Goal: Task Accomplishment & Management: Use online tool/utility

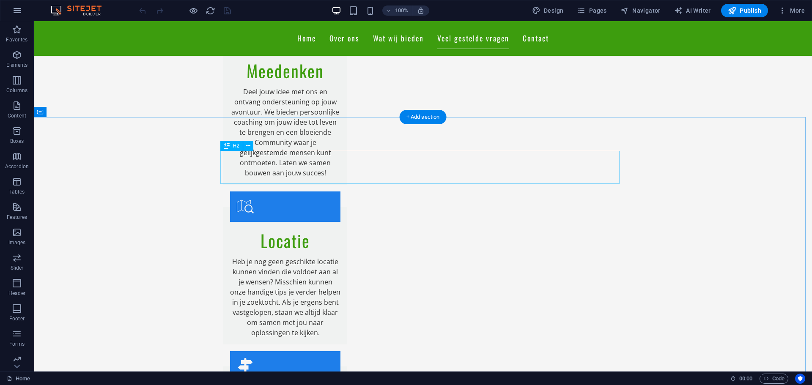
scroll to position [1071, 0]
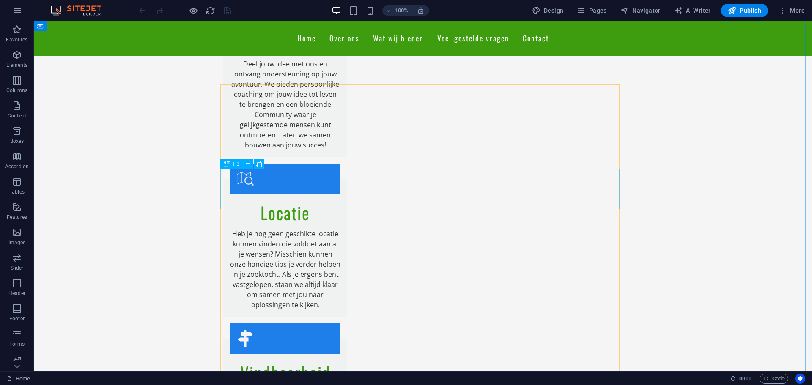
drag, startPoint x: 457, startPoint y: 187, endPoint x: 308, endPoint y: 187, distance: 148.8
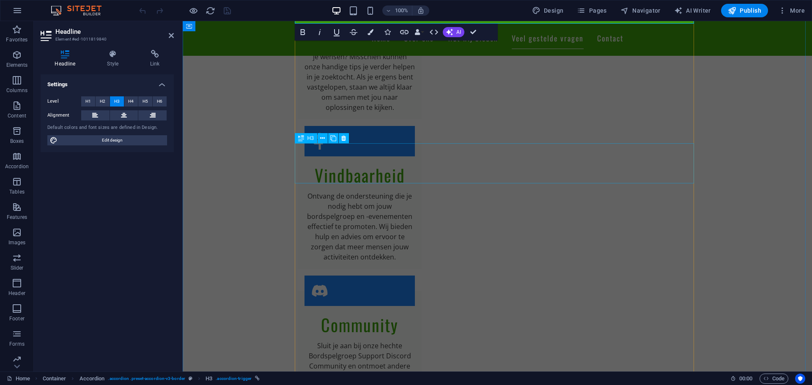
scroll to position [1184, 0]
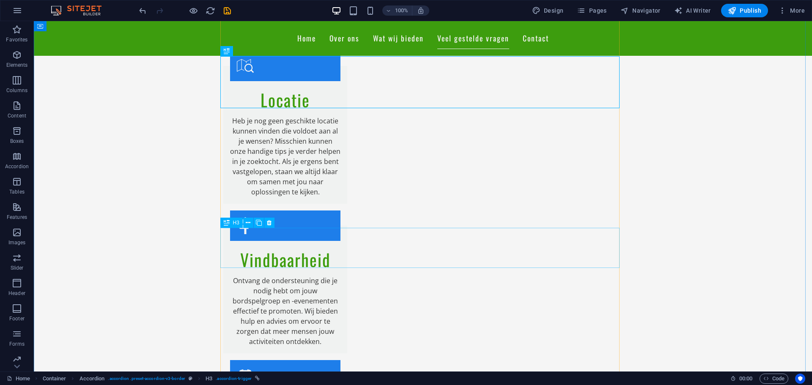
drag, startPoint x: 435, startPoint y: 250, endPoint x: 286, endPoint y: 250, distance: 148.8
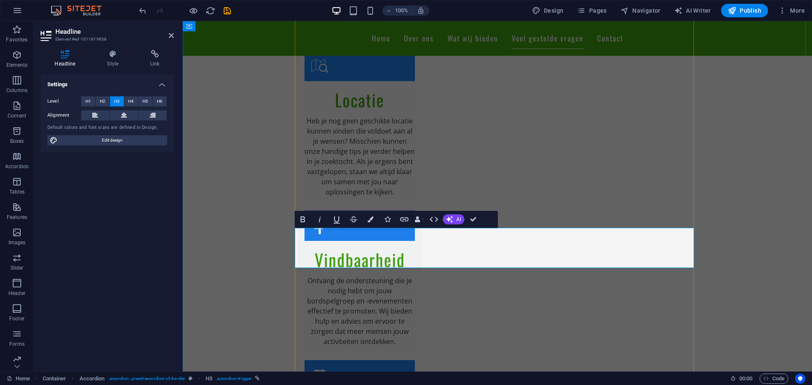
drag, startPoint x: 437, startPoint y: 197, endPoint x: 471, endPoint y: 218, distance: 39.9
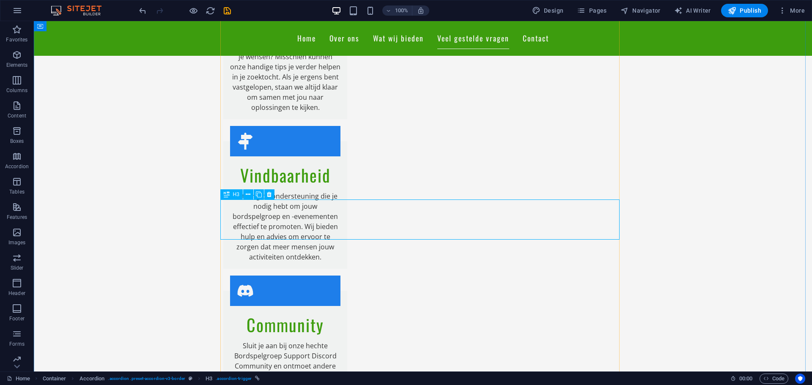
scroll to position [1297, 0]
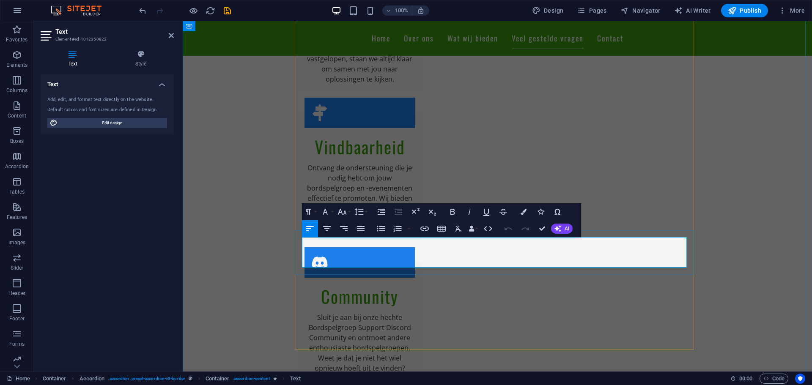
drag, startPoint x: 506, startPoint y: 265, endPoint x: 404, endPoint y: 264, distance: 102.7
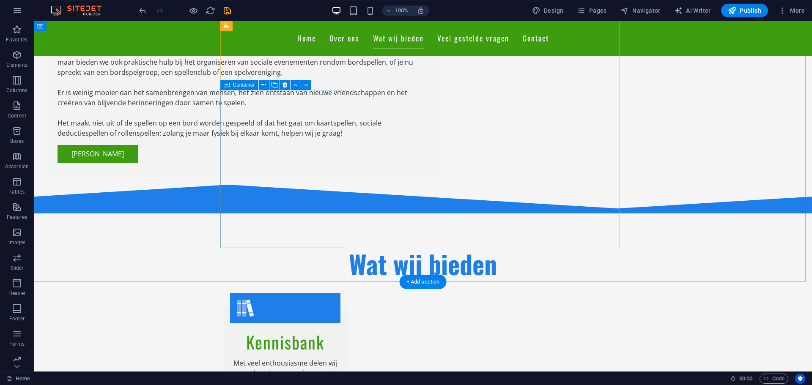
scroll to position [443, 0]
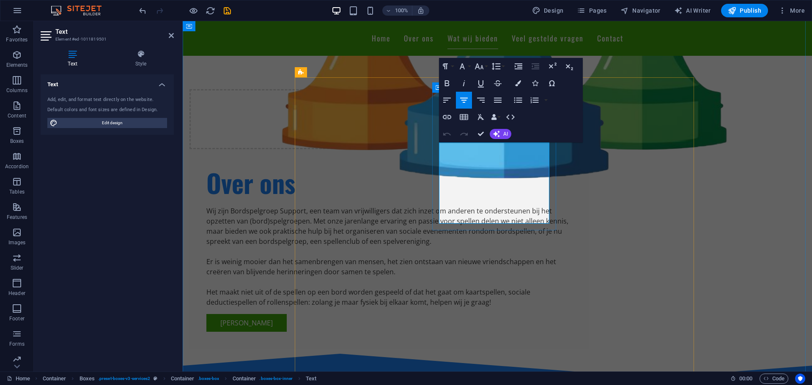
drag, startPoint x: 443, startPoint y: 195, endPoint x: 438, endPoint y: 194, distance: 4.8
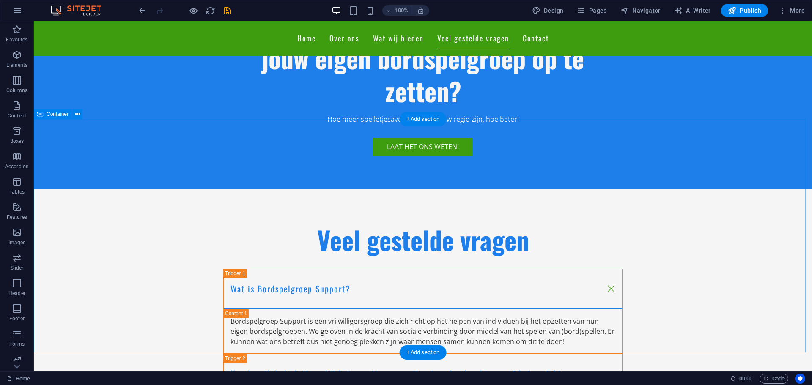
scroll to position [1985, 0]
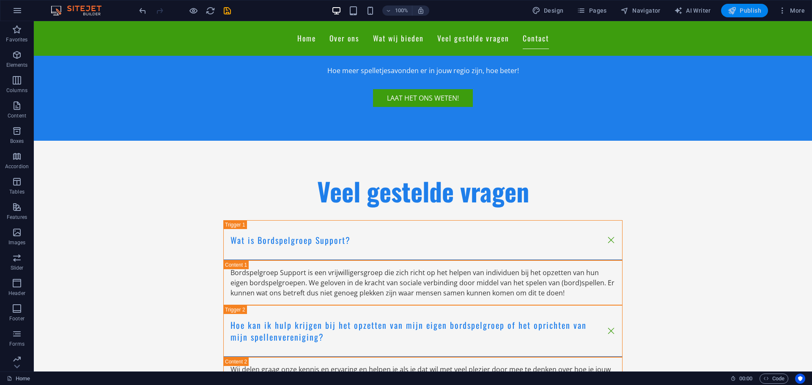
click at [750, 9] on span "Publish" at bounding box center [744, 10] width 33 height 8
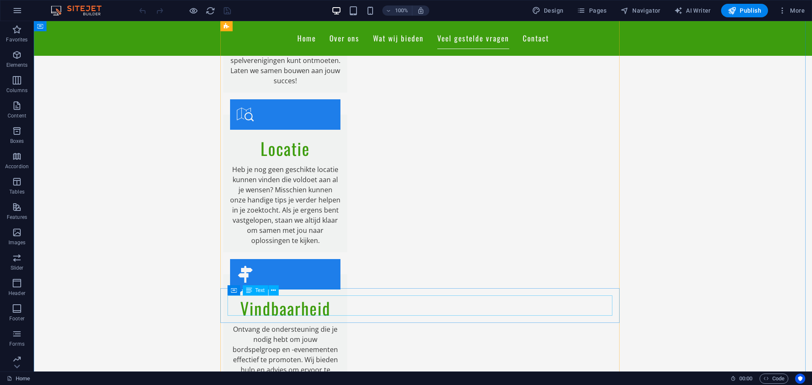
scroll to position [1184, 0]
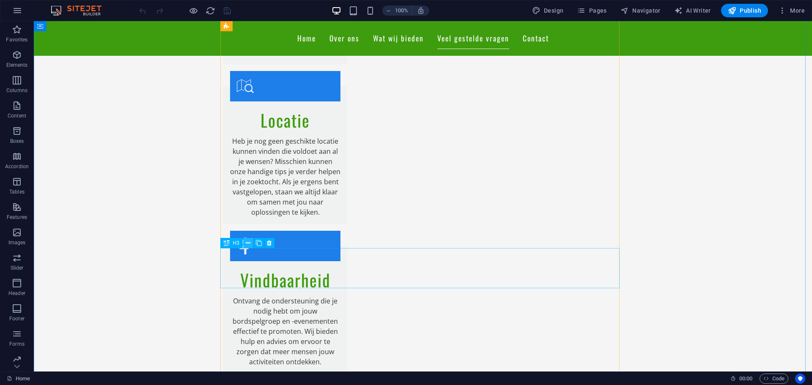
click at [249, 244] on icon at bounding box center [248, 243] width 5 height 9
click at [256, 243] on icon at bounding box center [259, 243] width 6 height 9
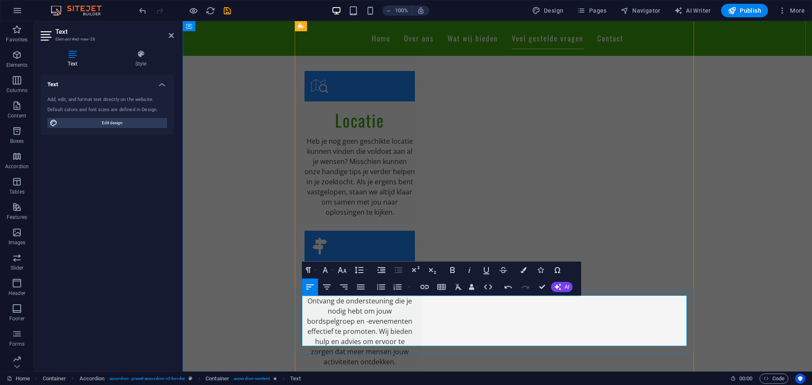
drag, startPoint x: 377, startPoint y: 328, endPoint x: 245, endPoint y: 254, distance: 151.6
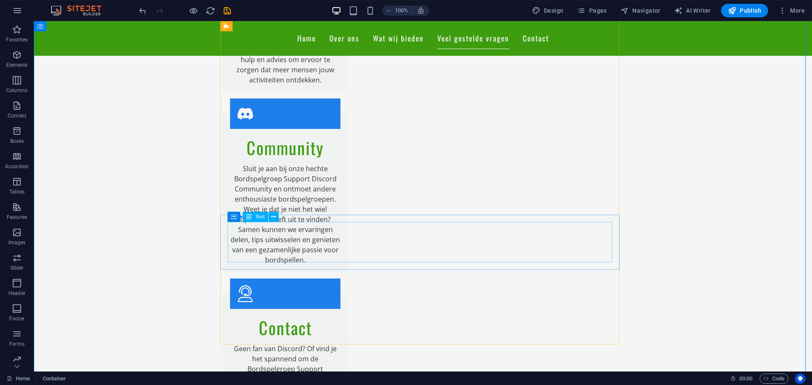
scroll to position [1437, 0]
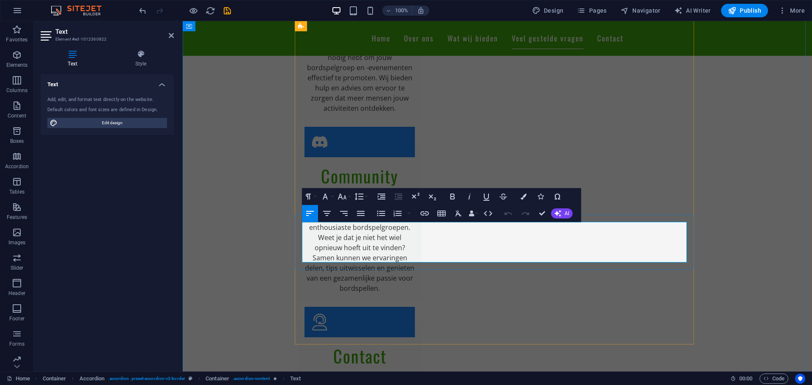
drag, startPoint x: 572, startPoint y: 249, endPoint x: 573, endPoint y: 256, distance: 7.3
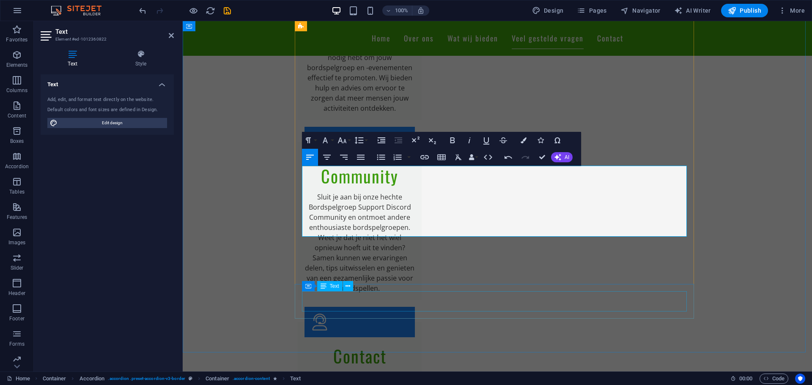
scroll to position [1522, 0]
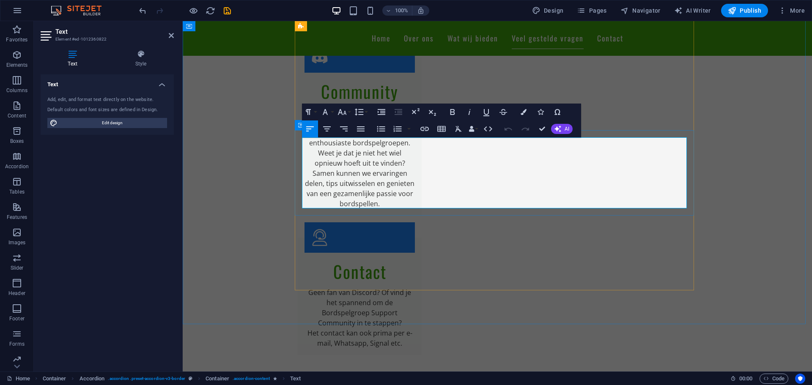
drag, startPoint x: 382, startPoint y: 204, endPoint x: 488, endPoint y: 159, distance: 115.5
copy p "e kan vele verschillende termen tegenkomen. De een noemt het een bordspelgroep,…"
click at [563, 131] on button "AI" at bounding box center [562, 129] width 22 height 10
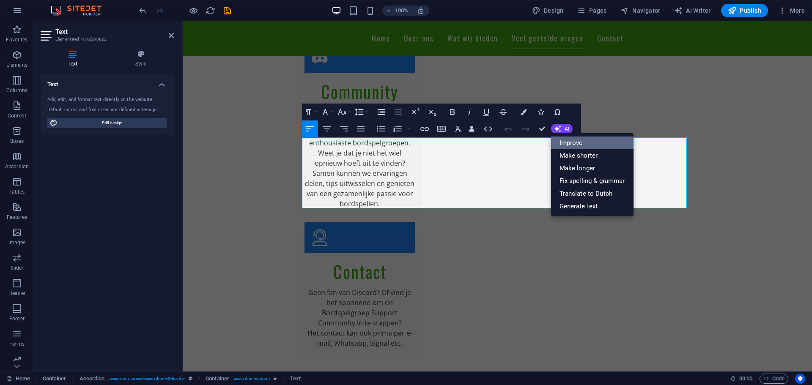
click at [565, 142] on link "Improve" at bounding box center [592, 143] width 82 height 13
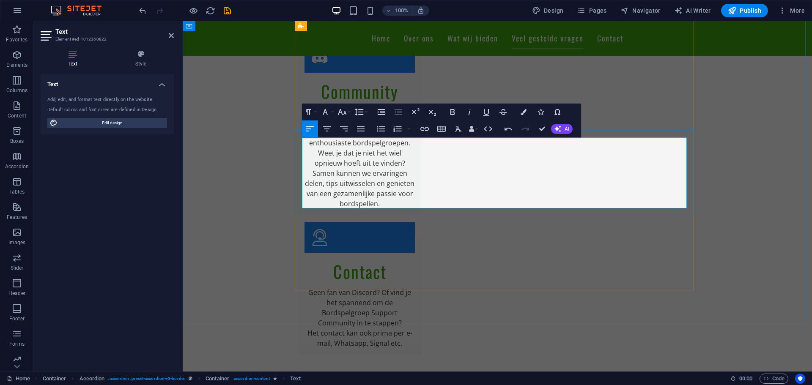
drag, startPoint x: 392, startPoint y: 190, endPoint x: 394, endPoint y: 195, distance: 5.5
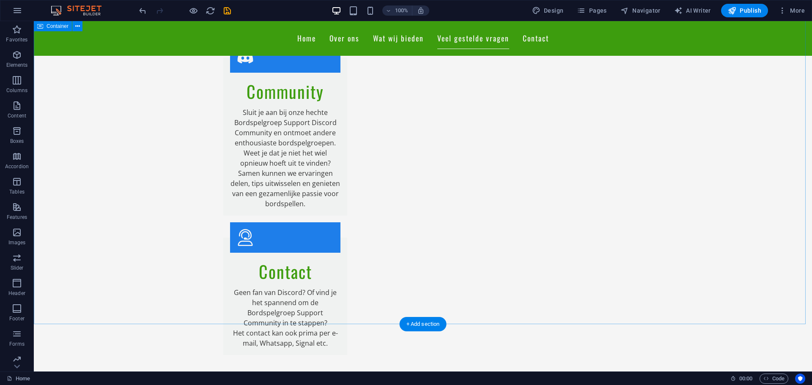
scroll to position [1550, 0]
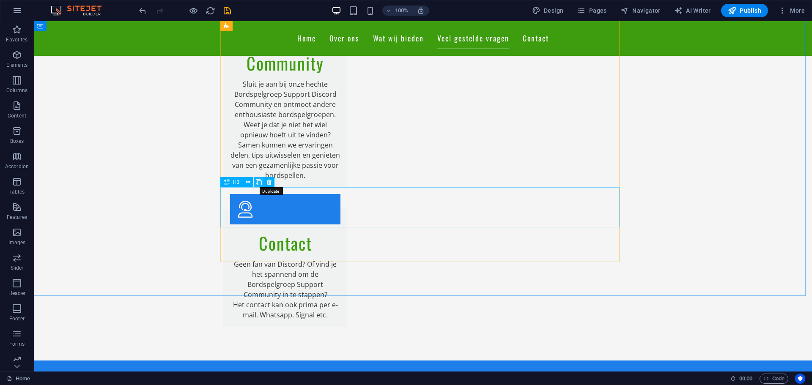
click at [256, 183] on icon at bounding box center [259, 182] width 6 height 9
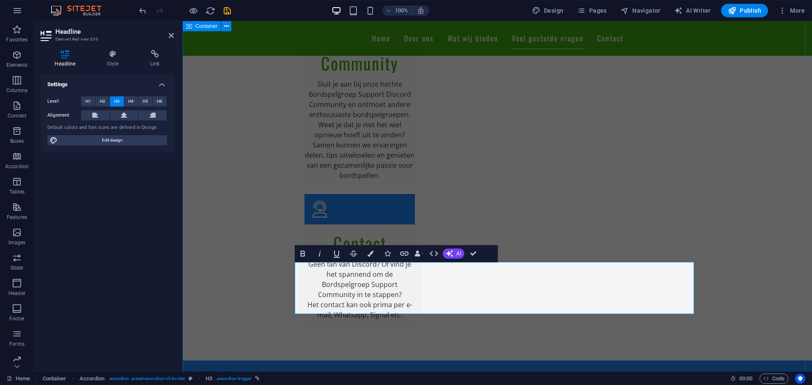
drag, startPoint x: 380, startPoint y: 282, endPoint x: 267, endPoint y: 287, distance: 112.6
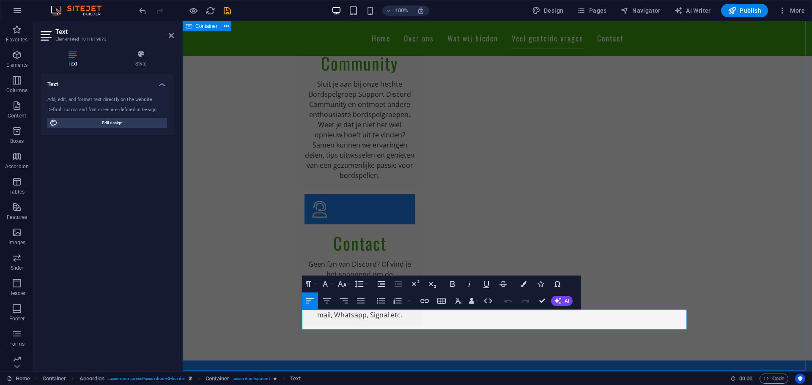
drag, startPoint x: 398, startPoint y: 327, endPoint x: 288, endPoint y: 309, distance: 111.3
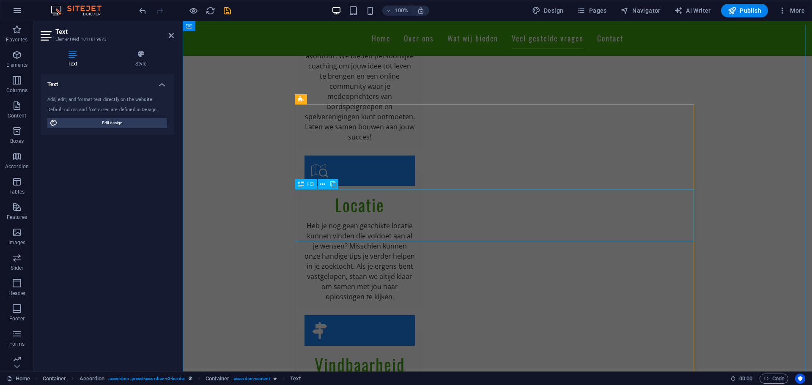
scroll to position [1071, 0]
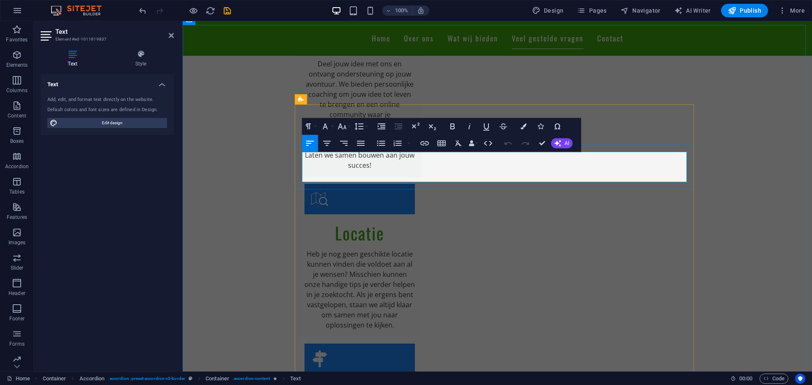
copy p "Bordspelgroep Support is een vrijwilligersgroep die zich richt op het helpen va…"
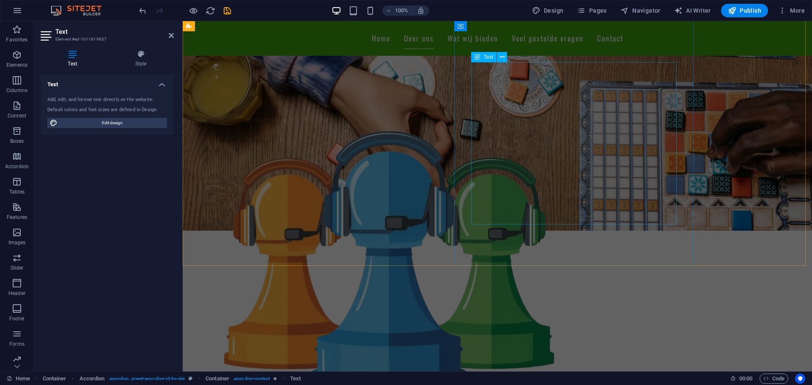
scroll to position [0, 0]
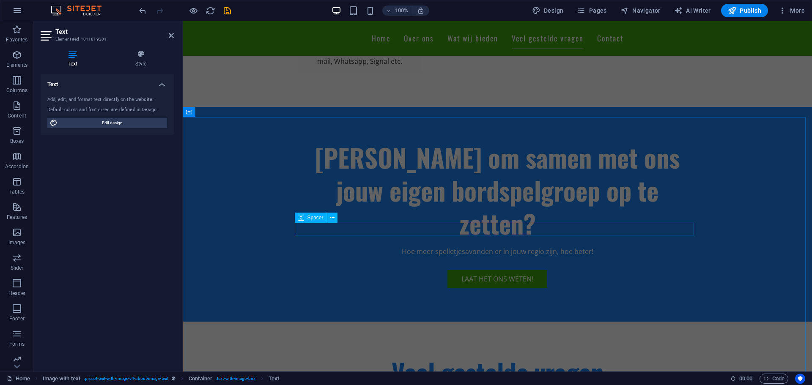
scroll to position [1691, 0]
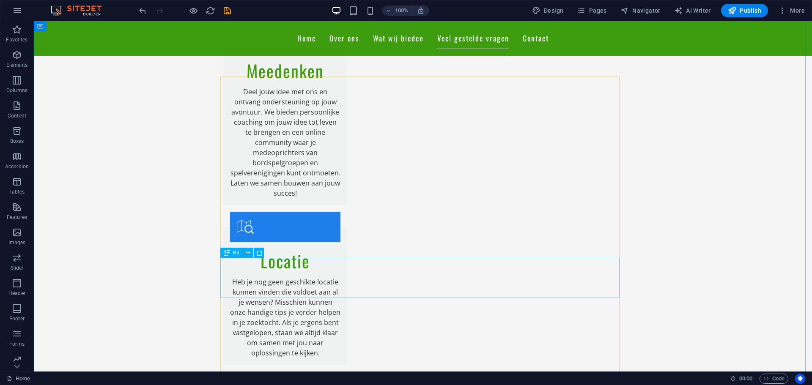
scroll to position [1099, 0]
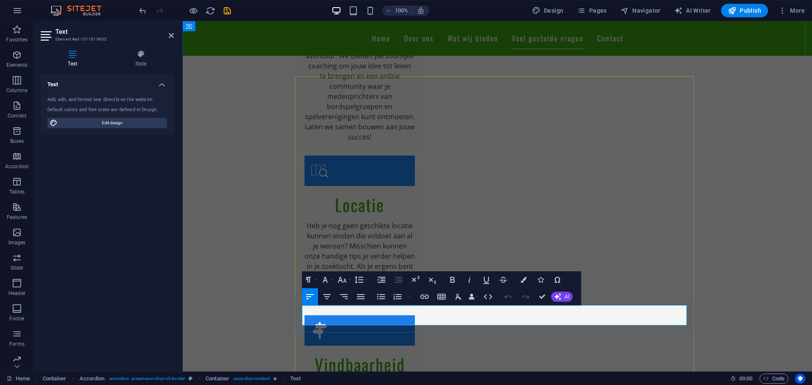
copy p "Onze ondersteuning omvat onder andere het delen van onze kennis over spellen, h…"
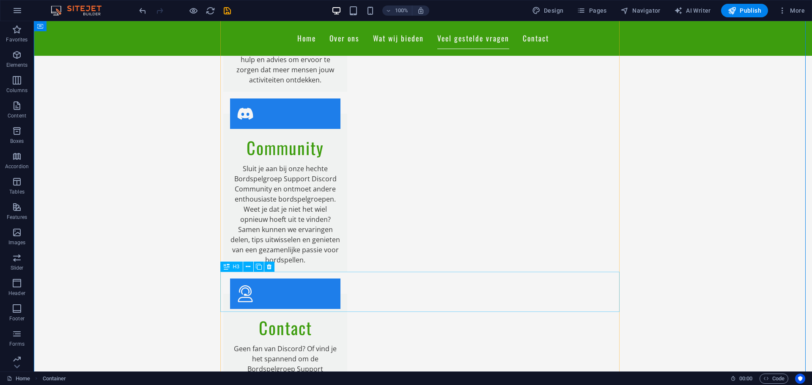
scroll to position [1691, 0]
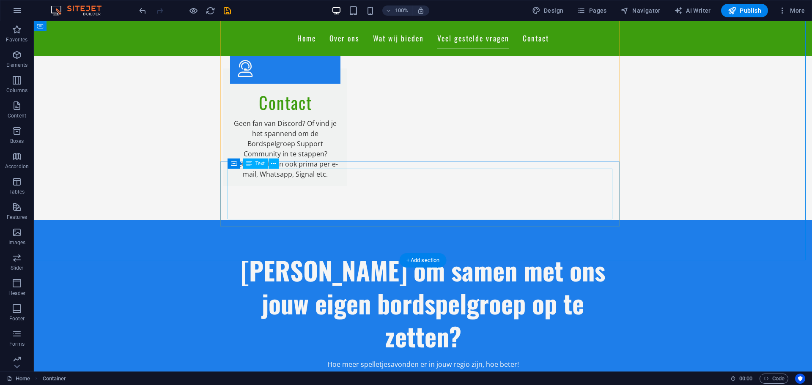
drag, startPoint x: 320, startPoint y: 211, endPoint x: 171, endPoint y: 211, distance: 148.8
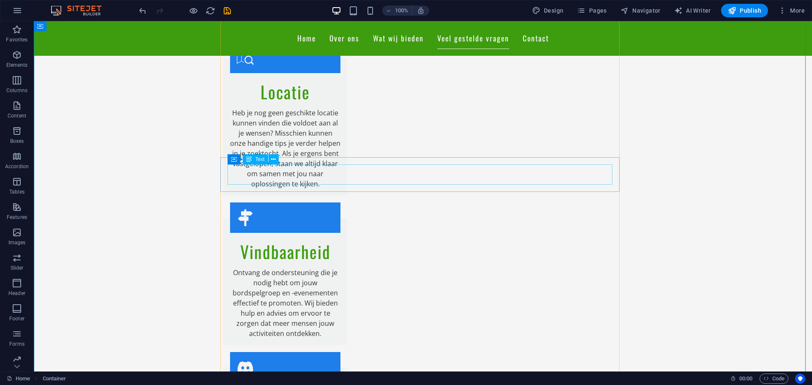
scroll to position [1184, 0]
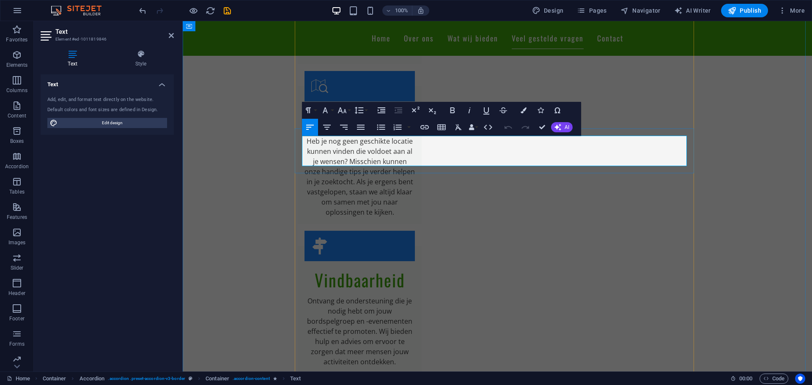
copy p "Wij delen graag onze kennis en ervaring en helpen je als je dat wil met veel pl…"
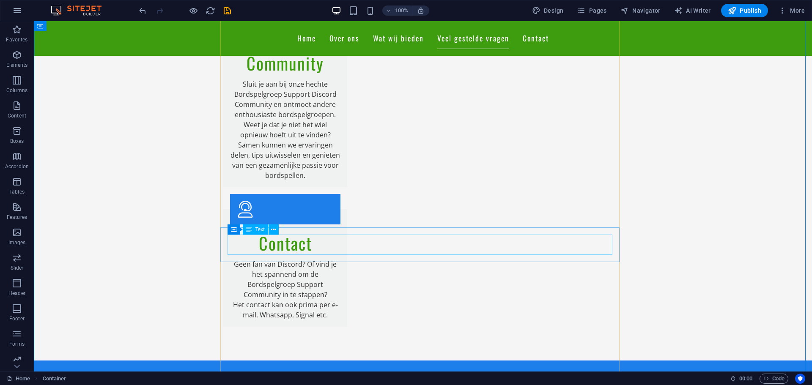
scroll to position [1804, 0]
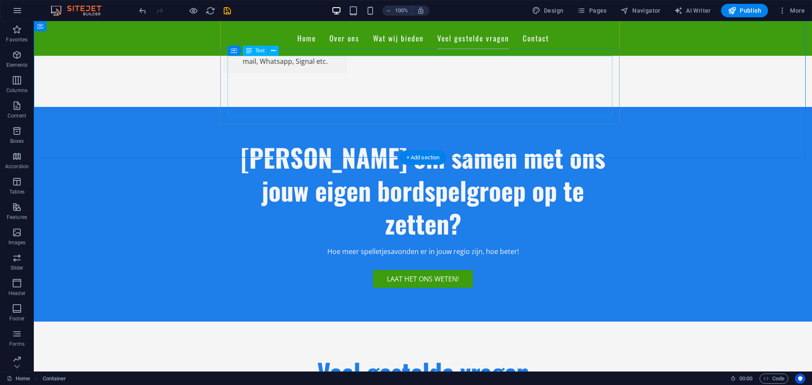
drag, startPoint x: 516, startPoint y: 107, endPoint x: 367, endPoint y: 108, distance: 148.8
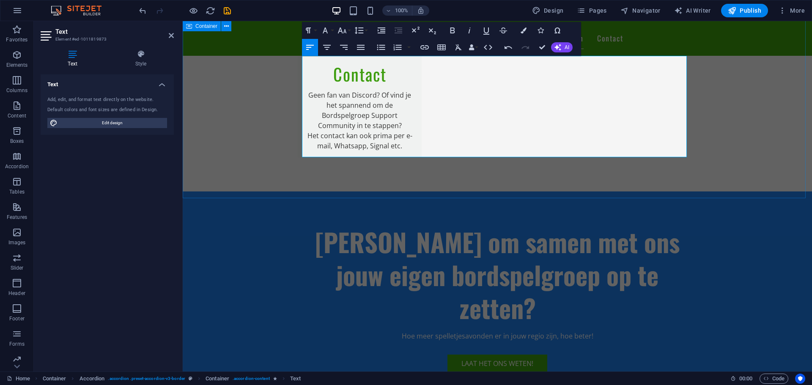
scroll to position [1691, 0]
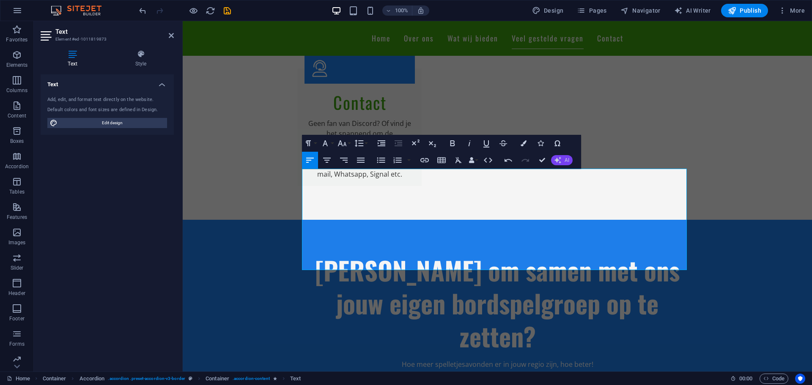
click at [565, 163] on button "AI" at bounding box center [562, 160] width 22 height 10
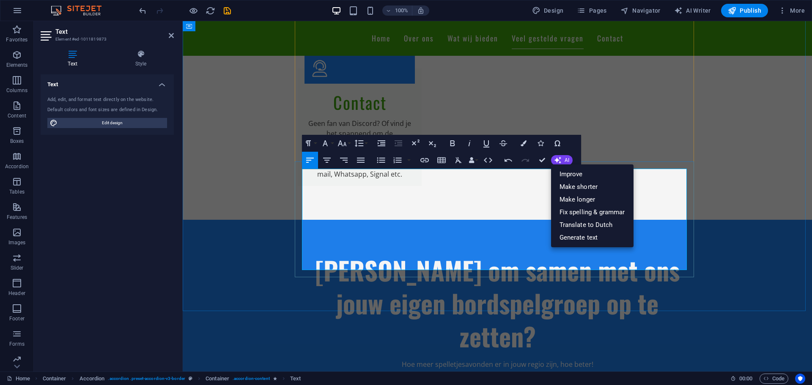
drag, startPoint x: 365, startPoint y: 267, endPoint x: 294, endPoint y: 167, distance: 122.7
copy div "Bordspelgroep Support is een vrijwilligersgroep die zich richt op het helpen va…"
click at [599, 214] on link "Fix spelling & grammar" at bounding box center [592, 212] width 82 height 13
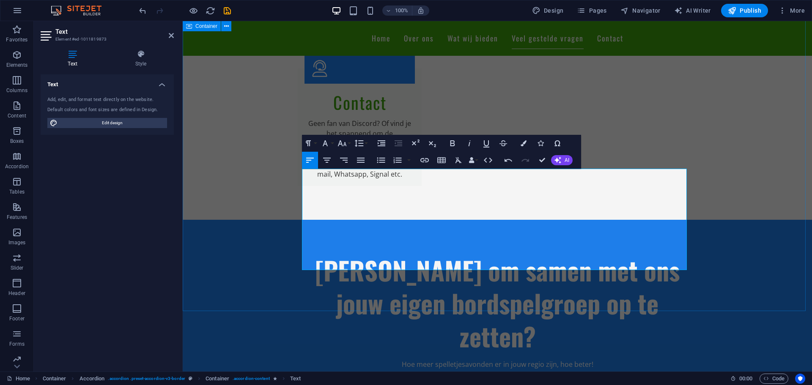
drag, startPoint x: 358, startPoint y: 264, endPoint x: 300, endPoint y: 169, distance: 111.2
click at [563, 163] on button "AI" at bounding box center [562, 160] width 22 height 10
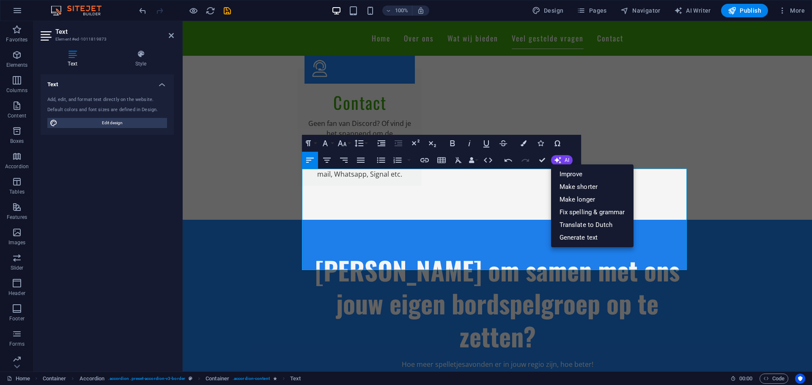
drag, startPoint x: 768, startPoint y: 240, endPoint x: 503, endPoint y: 223, distance: 265.6
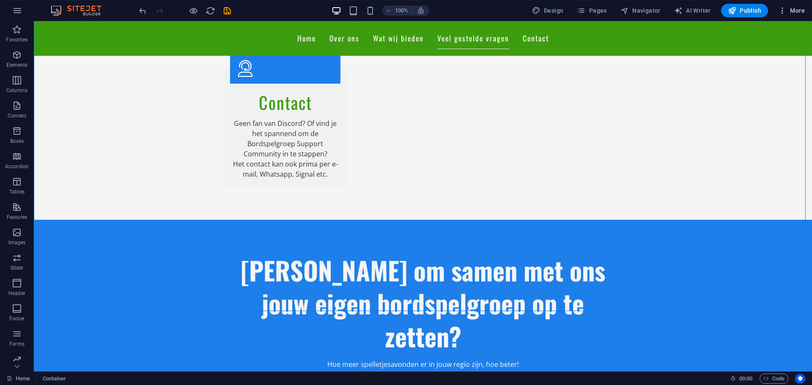
click at [784, 11] on icon "button" at bounding box center [782, 10] width 8 height 8
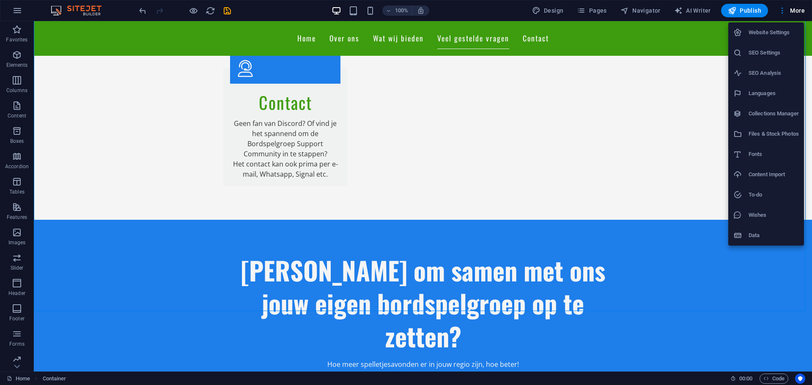
click at [646, 157] on div at bounding box center [406, 192] width 812 height 385
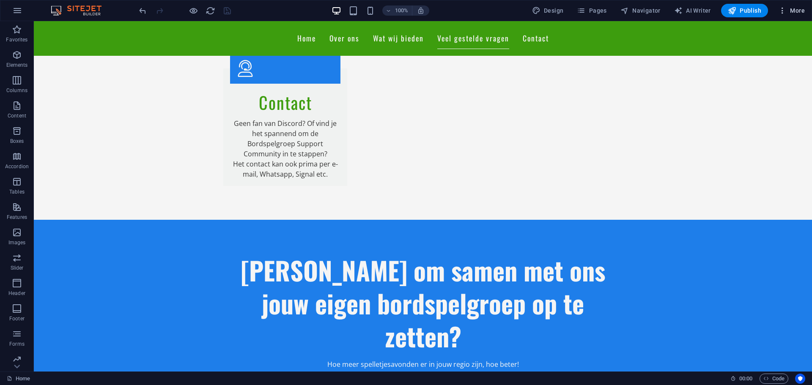
click at [785, 10] on icon "button" at bounding box center [782, 10] width 8 height 8
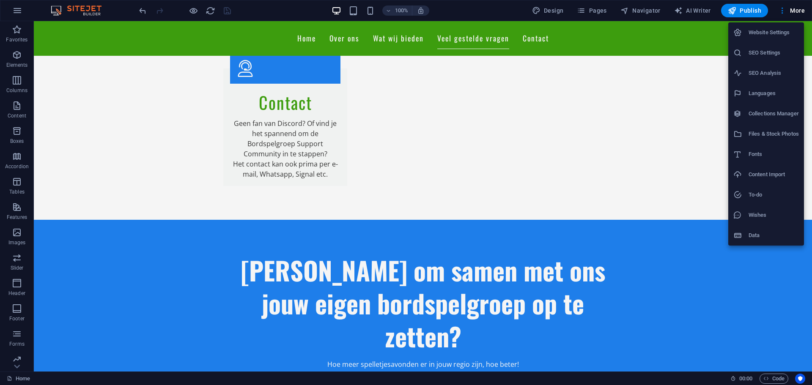
click at [769, 91] on h6 "Languages" at bounding box center [773, 93] width 50 height 10
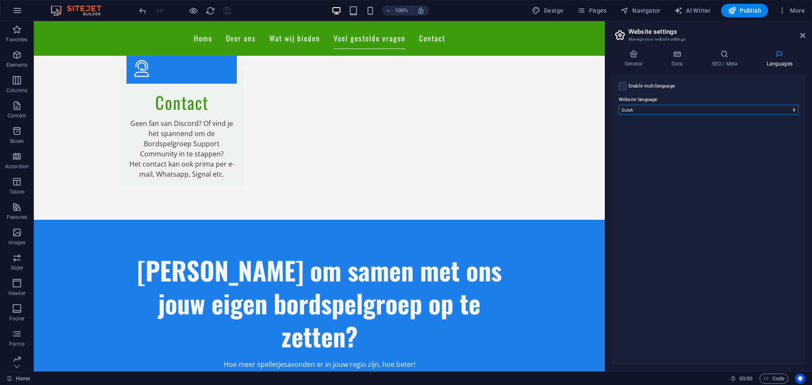
click at [707, 110] on select "Abkhazian Afar Afrikaans Akan Albanian Amharic Arabic Aragonese Armenian Assame…" at bounding box center [708, 110] width 180 height 10
select select "41"
click at [618, 105] on select "Abkhazian Afar Afrikaans Akan Albanian Amharic Arabic Aragonese Armenian Assame…" at bounding box center [708, 110] width 180 height 10
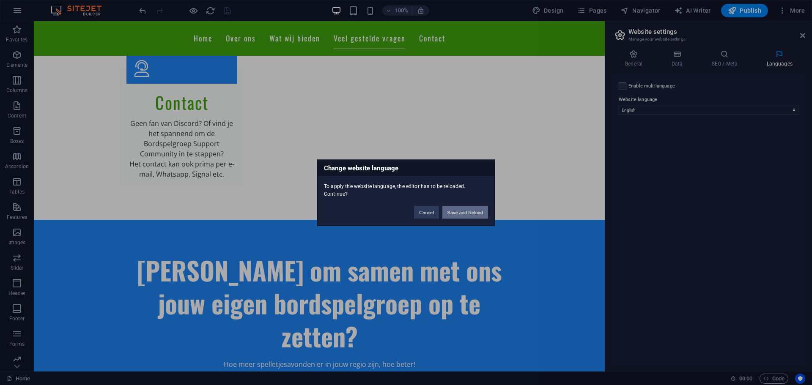
click at [470, 212] on button "Save and Reload" at bounding box center [465, 212] width 46 height 13
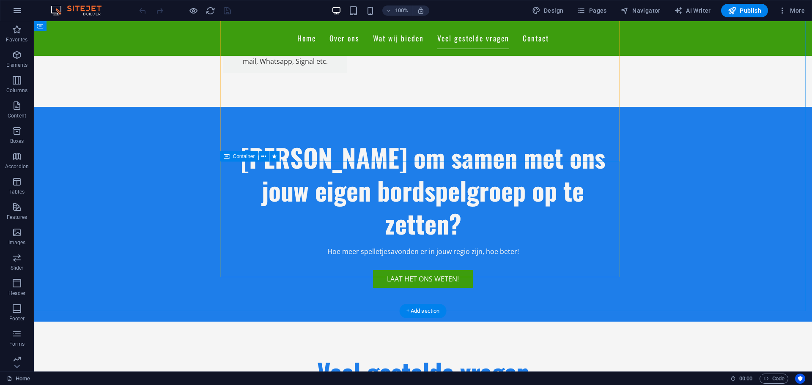
scroll to position [1635, 0]
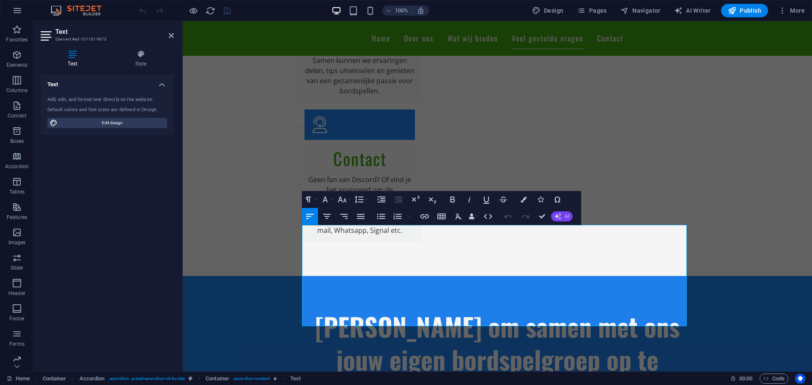
click at [562, 216] on button "AI" at bounding box center [562, 216] width 22 height 10
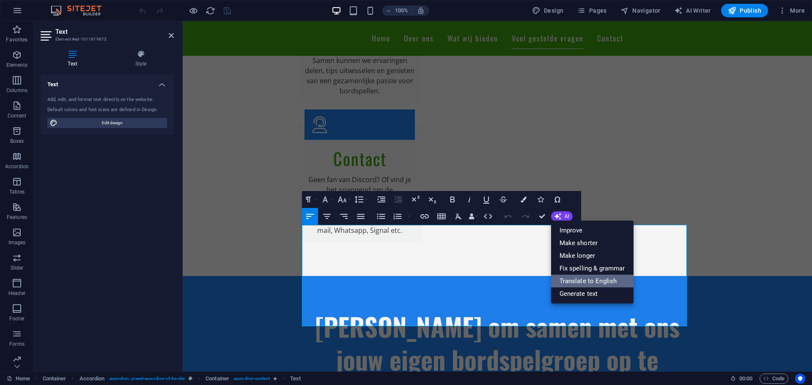
click at [582, 277] on link "Translate to English" at bounding box center [592, 281] width 82 height 13
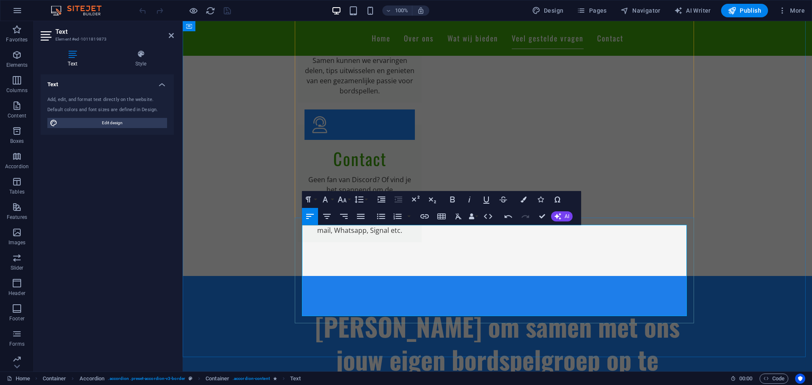
drag, startPoint x: 508, startPoint y: 230, endPoint x: 531, endPoint y: 260, distance: 37.4
drag, startPoint x: 441, startPoint y: 230, endPoint x: 450, endPoint y: 241, distance: 14.1
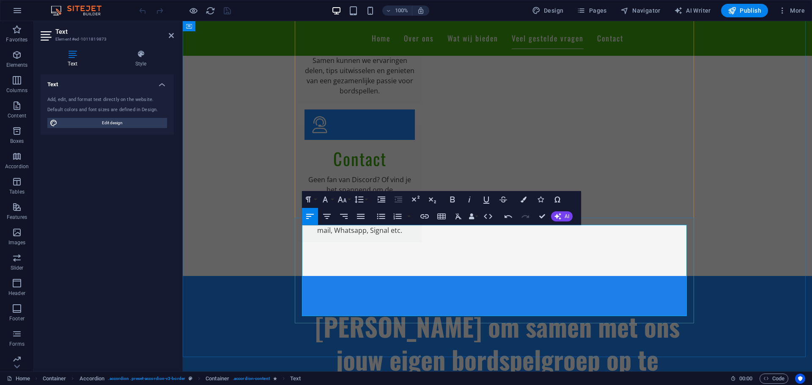
drag, startPoint x: 361, startPoint y: 251, endPoint x: 347, endPoint y: 248, distance: 13.4
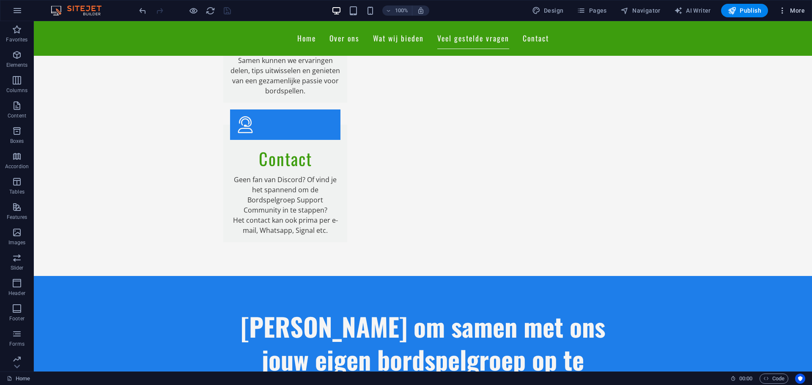
click at [788, 13] on span "More" at bounding box center [791, 10] width 27 height 8
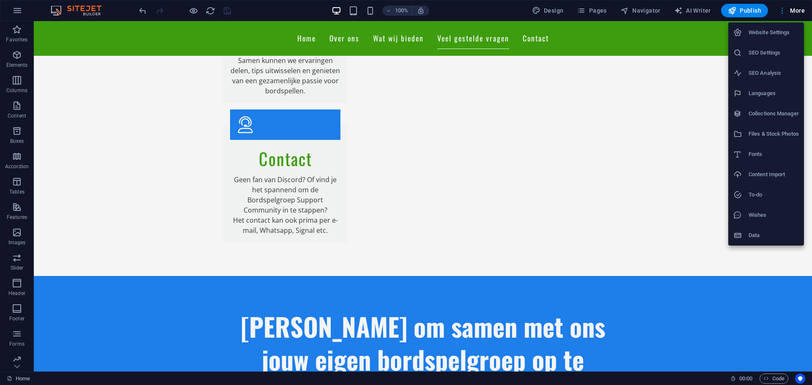
click at [777, 90] on h6 "Languages" at bounding box center [773, 93] width 50 height 10
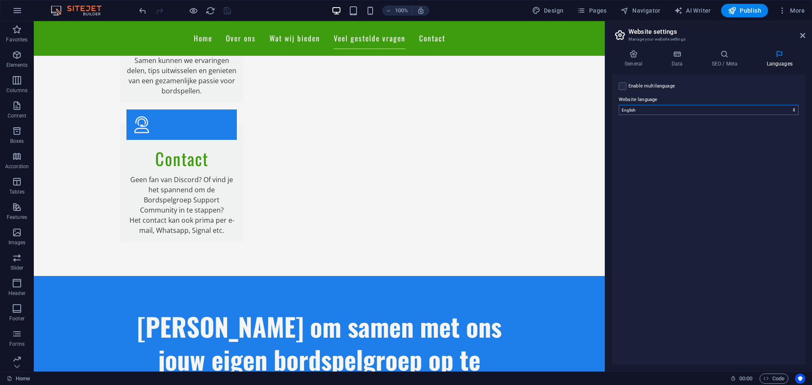
click at [673, 113] on select "Abkhazian Afar Afrikaans Akan Albanian Amharic Arabic Aragonese Armenian Assame…" at bounding box center [708, 110] width 180 height 10
select select "39"
click at [618, 105] on select "Abkhazian Afar Afrikaans Akan Albanian Amharic Arabic Aragonese Armenian Assame…" at bounding box center [708, 110] width 180 height 10
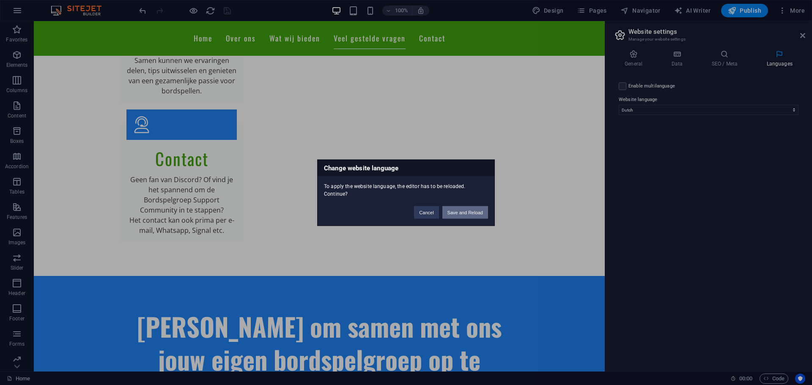
click at [473, 212] on button "Save and Reload" at bounding box center [465, 212] width 46 height 13
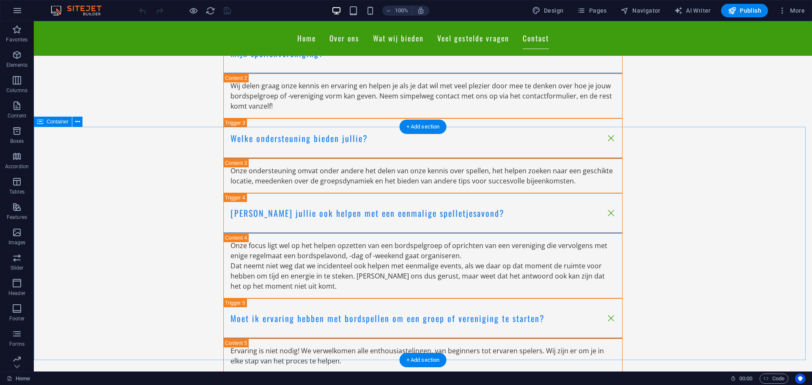
scroll to position [2240, 0]
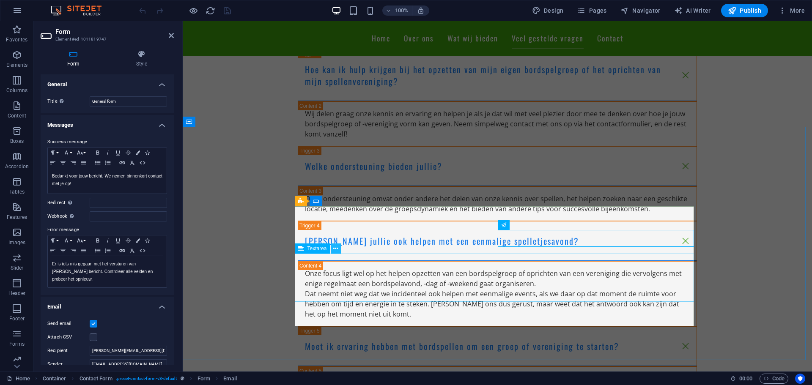
click at [334, 248] on icon at bounding box center [335, 248] width 5 height 9
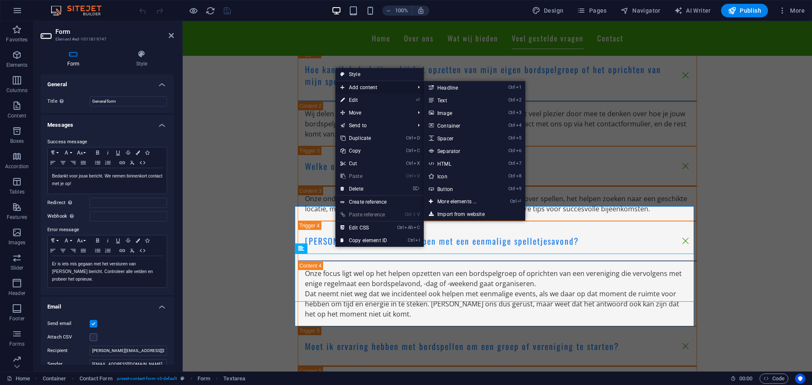
click at [400, 85] on span "Add content" at bounding box center [373, 87] width 76 height 13
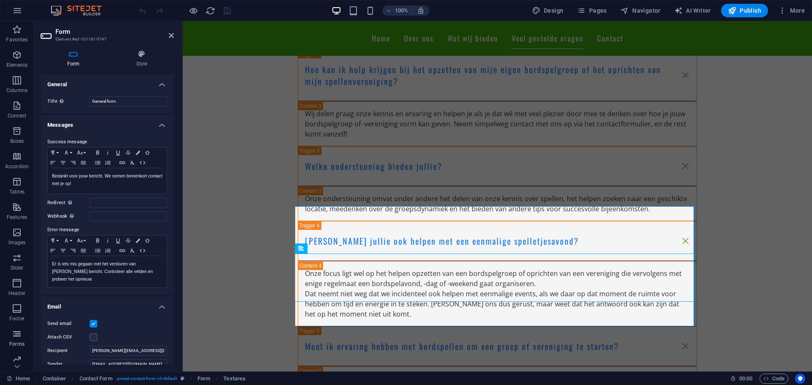
click at [16, 341] on p "Forms" at bounding box center [16, 344] width 15 height 7
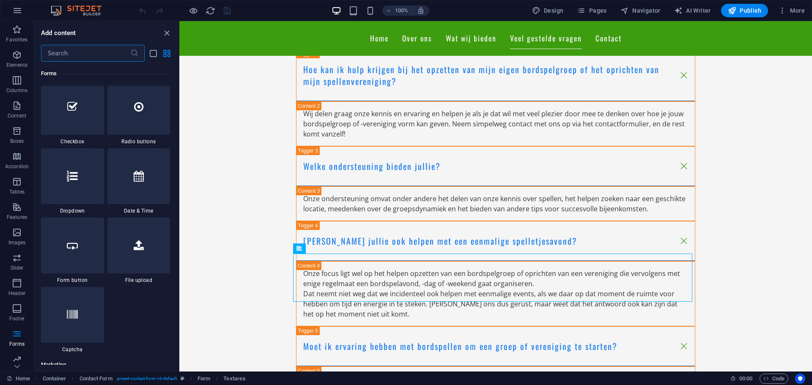
scroll to position [6566, 0]
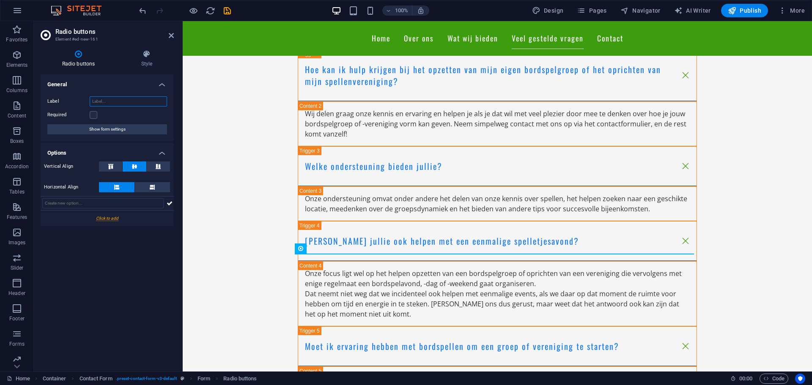
click at [112, 102] on input "Label" at bounding box center [128, 101] width 77 height 10
type input "S"
type input "Status"
click at [97, 114] on div "Required" at bounding box center [107, 115] width 120 height 10
click at [95, 117] on label at bounding box center [94, 115] width 8 height 8
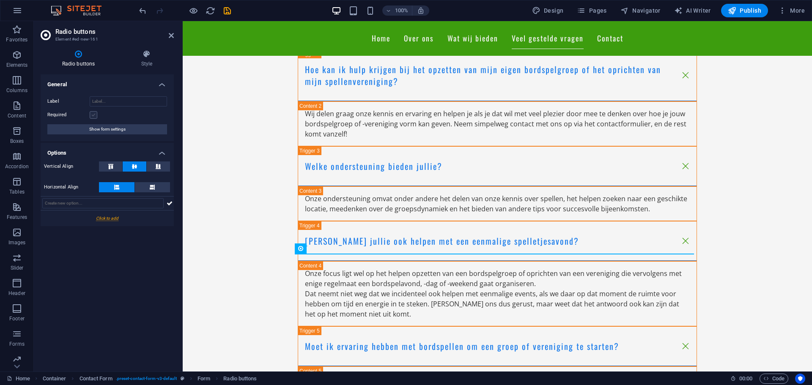
click at [0, 0] on input "Required" at bounding box center [0, 0] width 0 height 0
click at [103, 127] on span "Show form settings" at bounding box center [107, 129] width 36 height 10
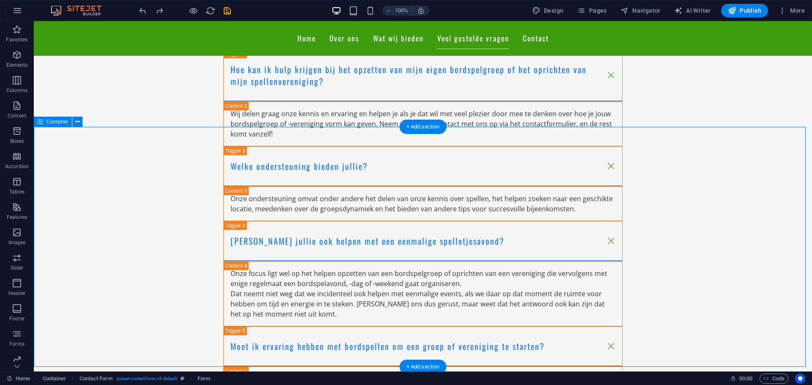
drag, startPoint x: 77, startPoint y: 226, endPoint x: 227, endPoint y: 226, distance: 150.1
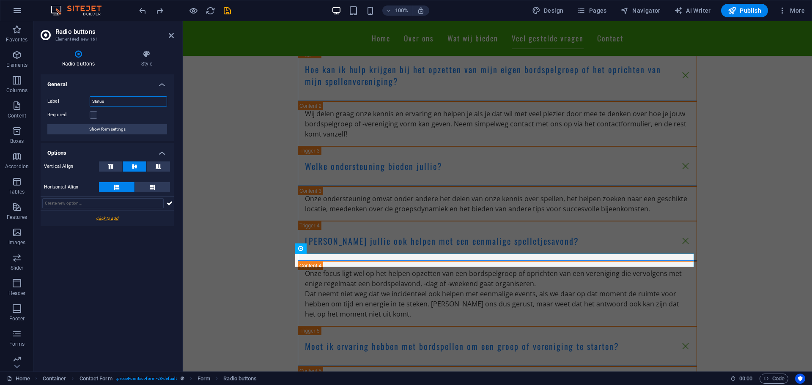
drag, startPoint x: 67, startPoint y: 105, endPoint x: 54, endPoint y: 105, distance: 13.1
click at [57, 105] on div "Label Status" at bounding box center [107, 101] width 120 height 10
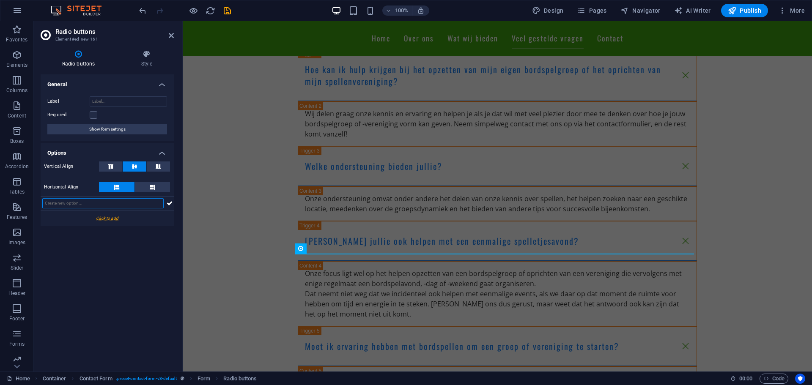
click at [99, 207] on input "text" at bounding box center [102, 203] width 121 height 10
type input "I"
type input "Ik wil graag"
type input "Ik wil een bordspelgroep of -vereniging opzetten."
click at [171, 202] on icon at bounding box center [170, 203] width 6 height 10
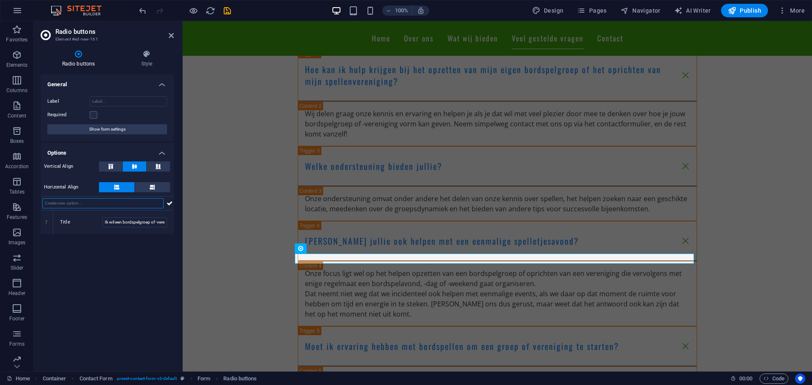
click at [87, 202] on input "text" at bounding box center [102, 203] width 121 height 10
type input "Ik ben al organisator van een bordspelgroep of -vereniging en wordt graag onder…"
click at [169, 201] on icon at bounding box center [170, 203] width 6 height 10
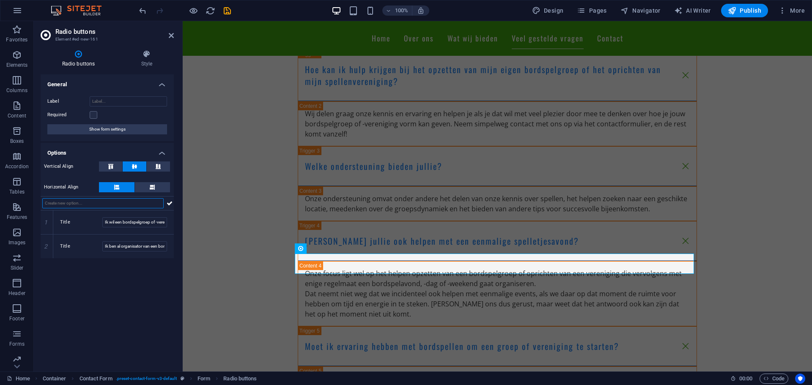
click at [83, 206] on input "text" at bounding box center [102, 203] width 121 height 10
type input "[PERSON_NAME], namelijk ..."
click at [172, 204] on icon at bounding box center [170, 203] width 6 height 10
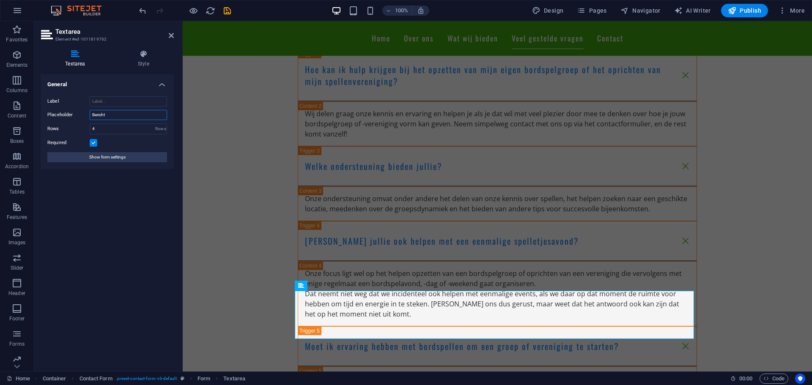
drag, startPoint x: 122, startPoint y: 115, endPoint x: 63, endPoint y: 118, distance: 58.8
click at [60, 115] on div "Placeholder Bericht" at bounding box center [107, 115] width 120 height 10
type input "Type hier jouw bericht. Hoe meer je nu al kan vertellen, hoe beter het eerste c…"
click at [132, 128] on input "4" at bounding box center [128, 129] width 77 height 10
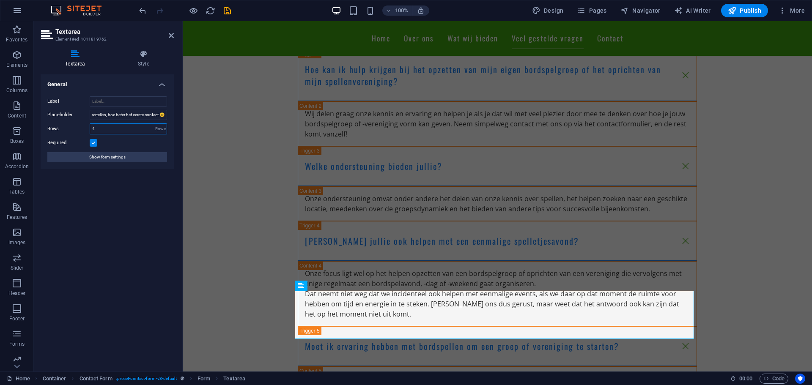
scroll to position [0, 0]
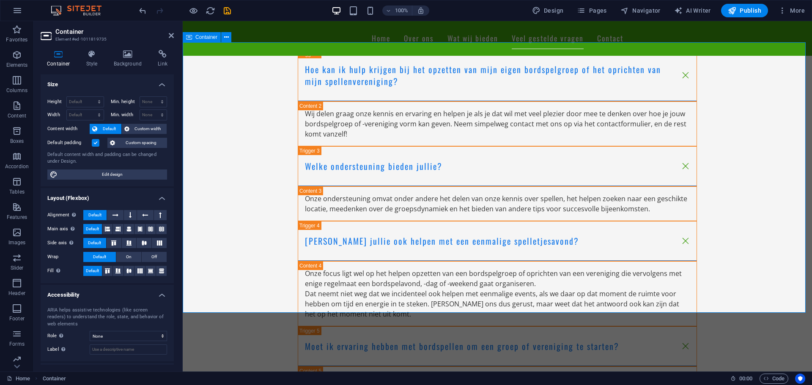
scroll to position [2325, 0]
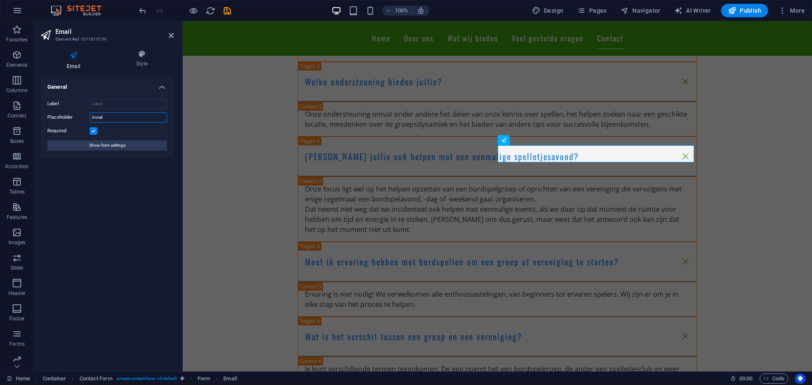
click at [131, 120] on input "Email" at bounding box center [128, 117] width 77 height 10
click at [96, 119] on input "Email adres" at bounding box center [128, 117] width 77 height 10
type input "E-mail adres"
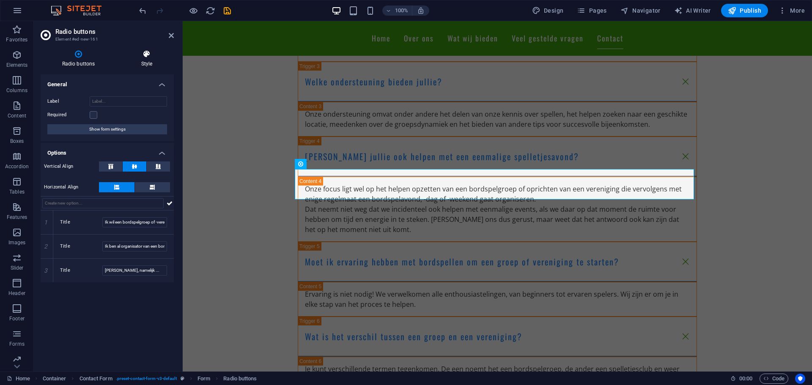
click at [149, 59] on h4 "Style" at bounding box center [147, 59] width 54 height 18
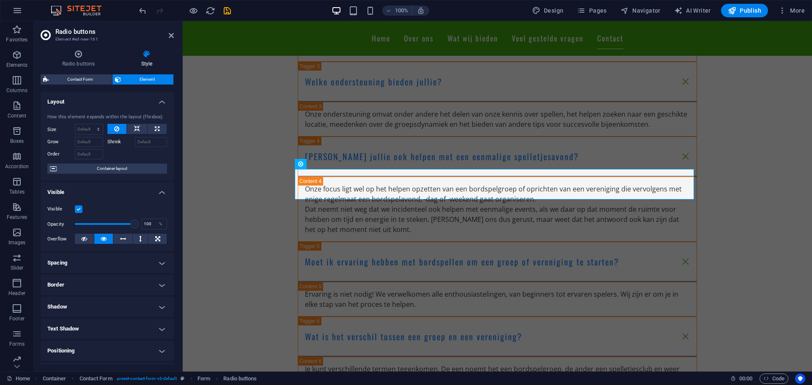
click at [151, 282] on h4 "Border" at bounding box center [107, 285] width 133 height 20
click at [111, 302] on span at bounding box center [111, 302] width 6 height 6
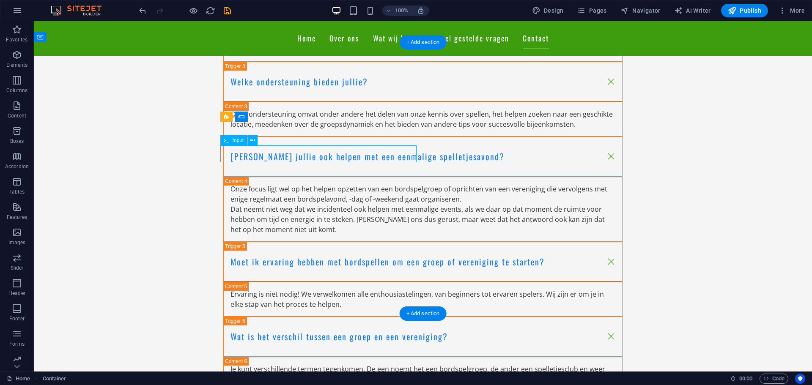
drag, startPoint x: 358, startPoint y: 155, endPoint x: 210, endPoint y: 154, distance: 148.8
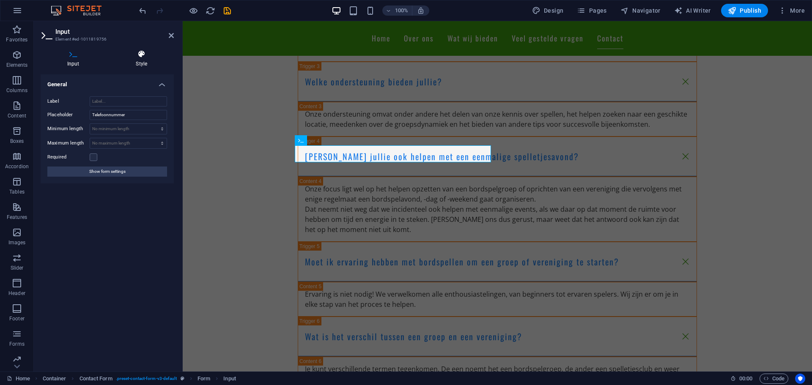
click at [146, 57] on h4 "Style" at bounding box center [141, 59] width 65 height 18
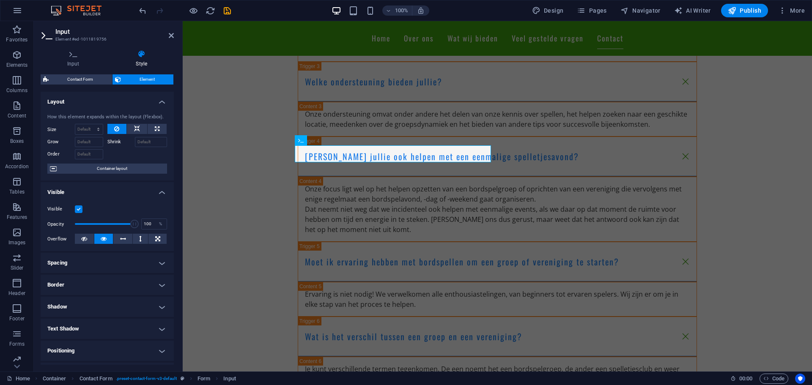
click at [154, 285] on h4 "Border" at bounding box center [107, 285] width 133 height 20
click at [157, 282] on h4 "Border" at bounding box center [107, 282] width 133 height 15
select select "px"
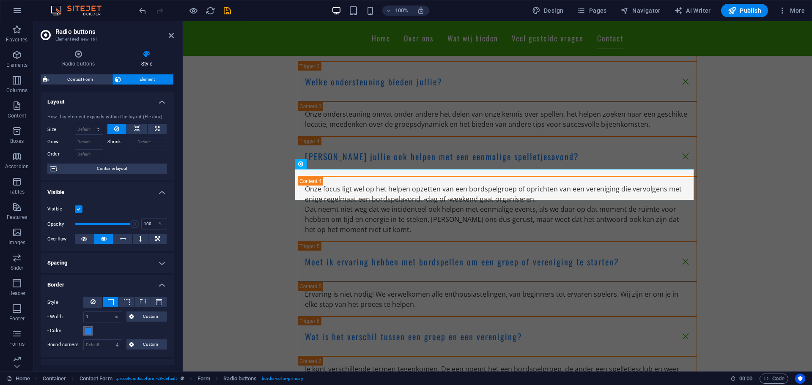
click at [88, 331] on span at bounding box center [88, 331] width 7 height 7
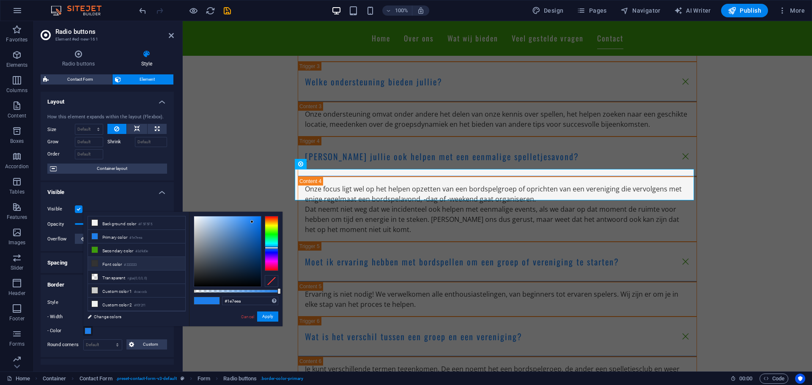
click at [137, 262] on small "#333333" at bounding box center [130, 265] width 13 height 6
type input "#333333"
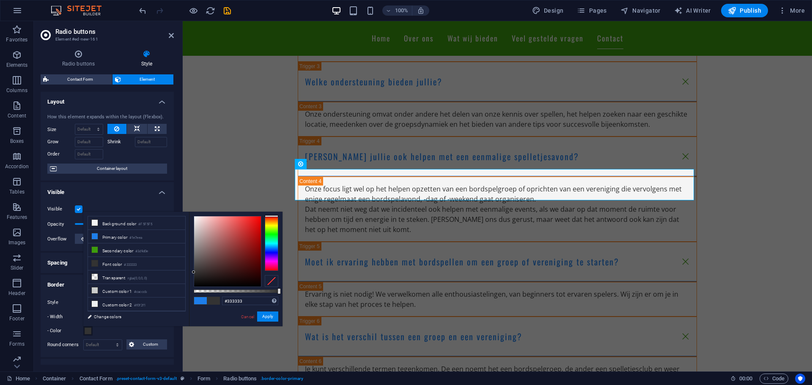
click at [153, 328] on div "- Color" at bounding box center [107, 331] width 120 height 10
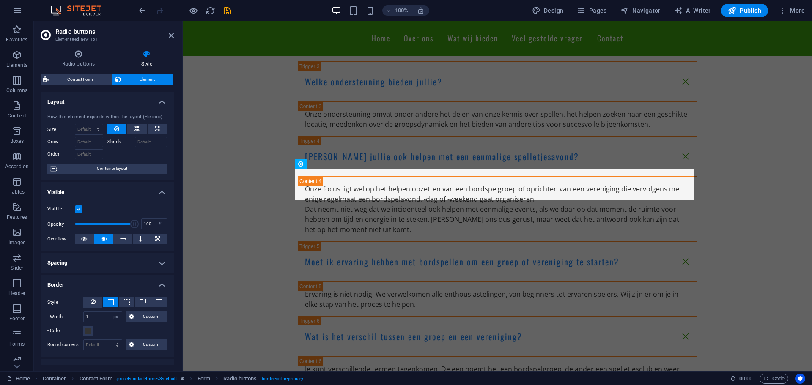
click at [155, 260] on h4 "Spacing" at bounding box center [107, 263] width 133 height 20
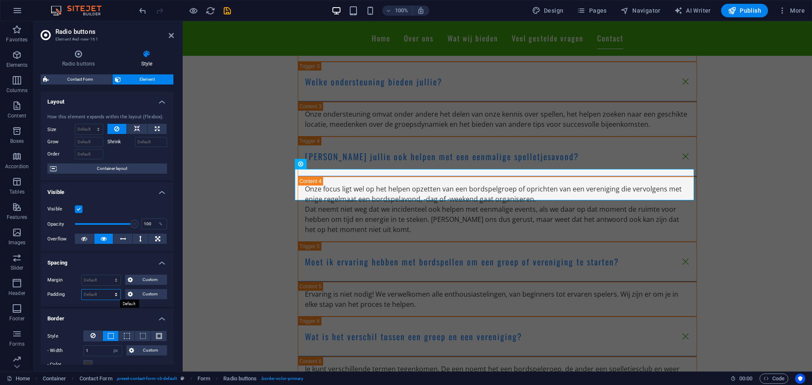
click at [103, 294] on select "Default px rem % vh vw Custom" at bounding box center [101, 295] width 39 height 10
select select "px"
click at [108, 290] on select "Default px rem % vh vw Custom" at bounding box center [101, 295] width 39 height 10
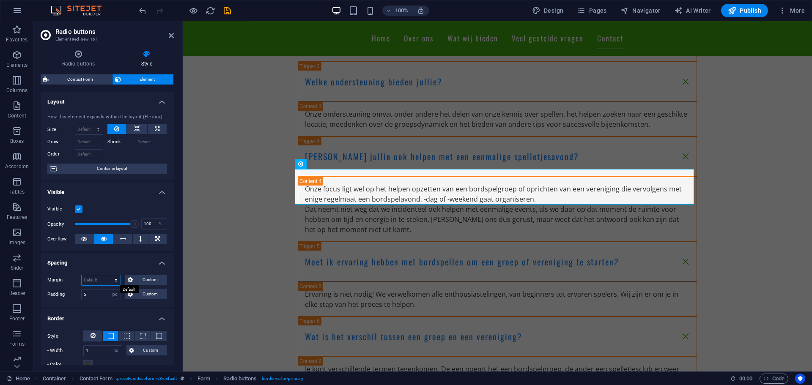
click at [102, 279] on select "Default auto px % rem vw vh Custom" at bounding box center [101, 280] width 39 height 10
click at [118, 260] on h4 "Spacing" at bounding box center [107, 260] width 133 height 15
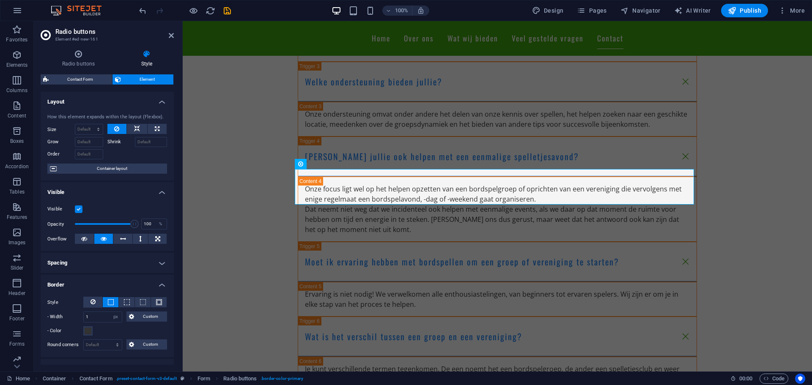
click at [122, 266] on h4 "Spacing" at bounding box center [107, 263] width 133 height 20
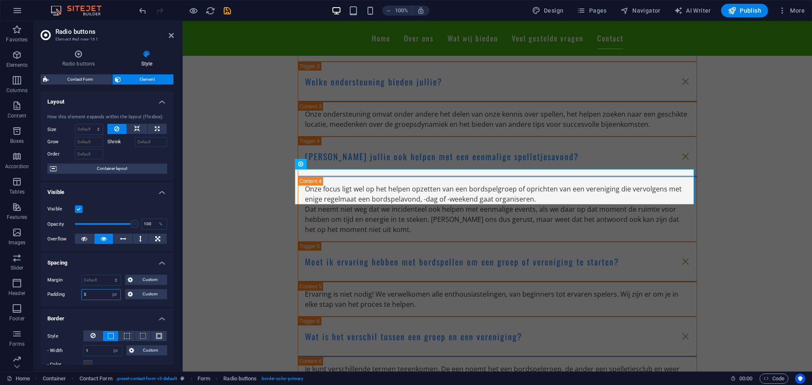
drag, startPoint x: 99, startPoint y: 295, endPoint x: 83, endPoint y: 295, distance: 16.1
click at [83, 295] on input "5" at bounding box center [101, 295] width 39 height 10
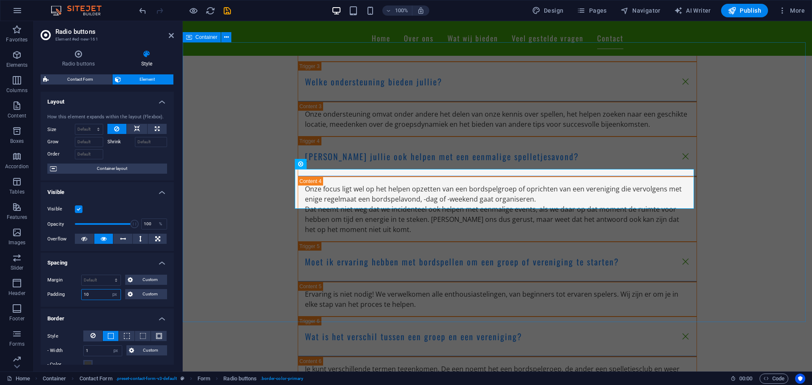
type input "10"
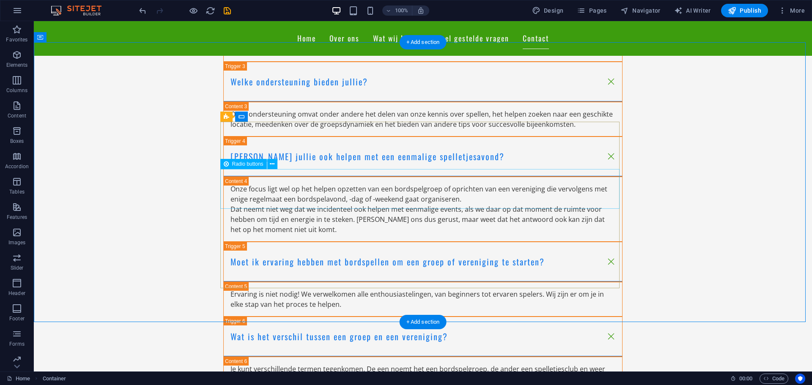
select select "px"
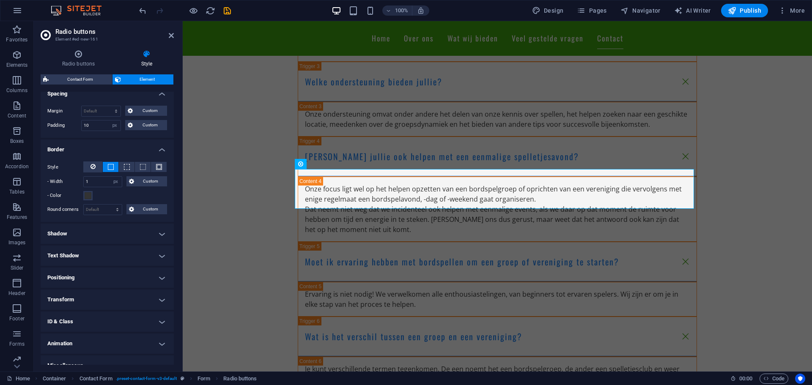
scroll to position [180, 0]
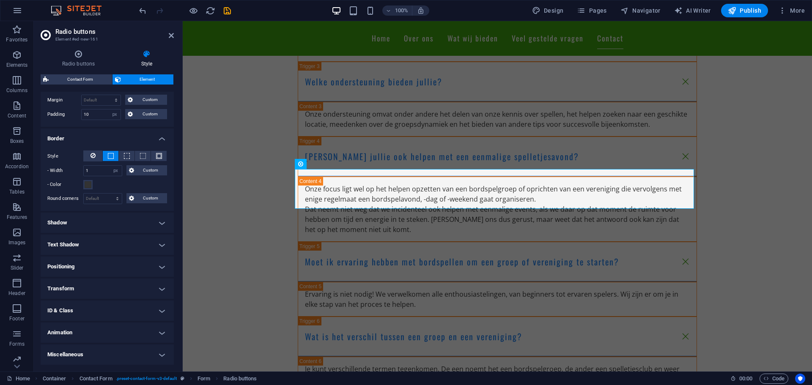
click at [162, 222] on h4 "Shadow" at bounding box center [107, 223] width 133 height 20
click at [162, 222] on h4 "Shadow" at bounding box center [107, 220] width 133 height 15
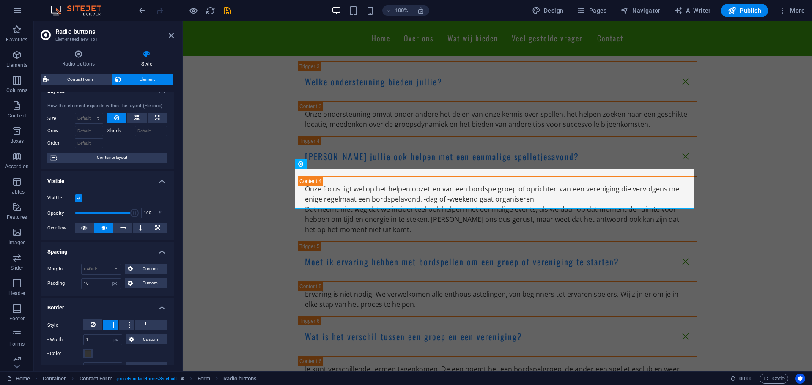
scroll to position [0, 0]
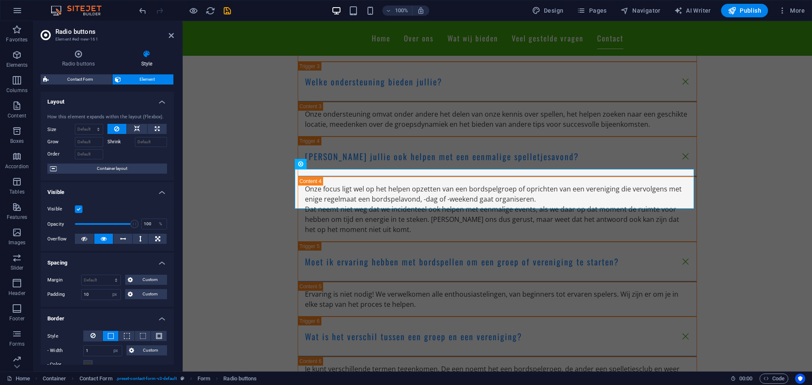
click at [160, 190] on h4 "Visible" at bounding box center [107, 189] width 133 height 15
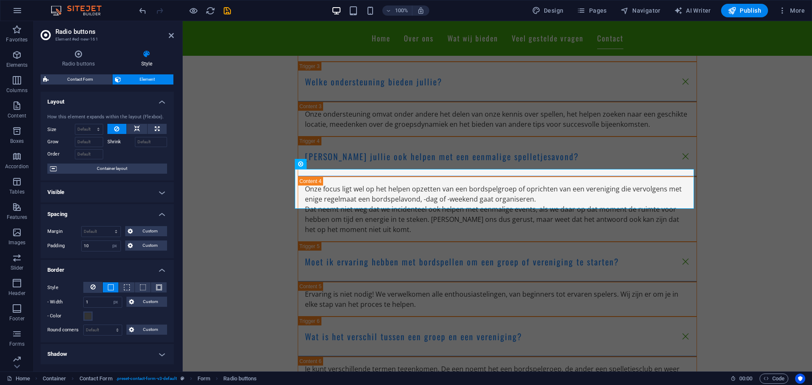
click at [160, 190] on h4 "Visible" at bounding box center [107, 192] width 133 height 20
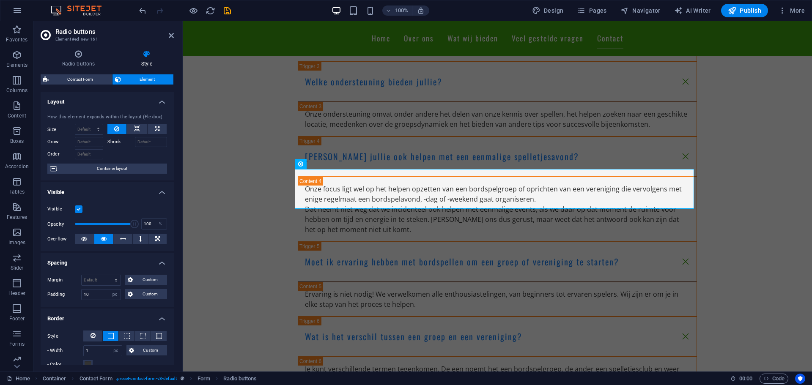
click at [159, 194] on h4 "Visible" at bounding box center [107, 189] width 133 height 15
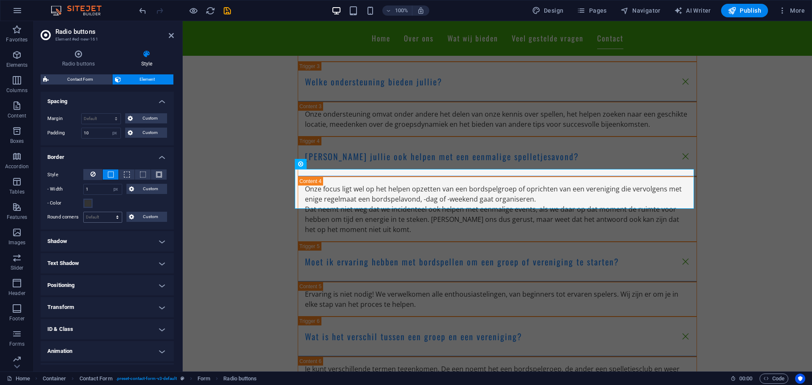
scroll to position [131, 0]
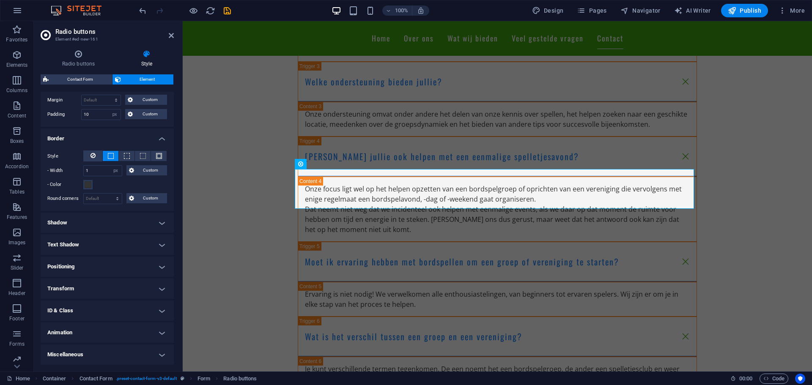
click at [96, 350] on h4 "Miscellaneous" at bounding box center [107, 355] width 133 height 20
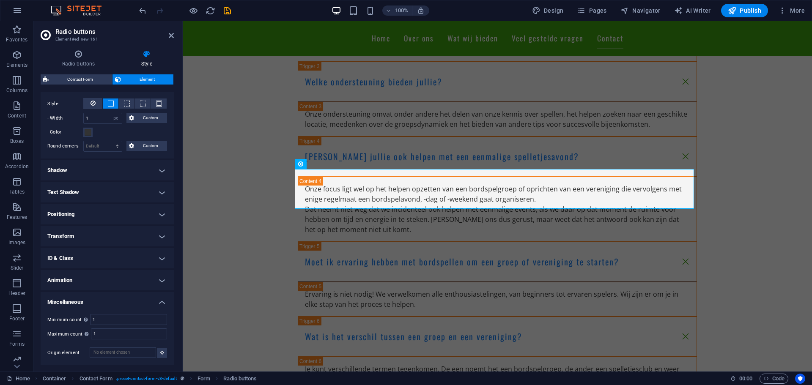
click at [127, 299] on h4 "Miscellaneous" at bounding box center [107, 299] width 133 height 15
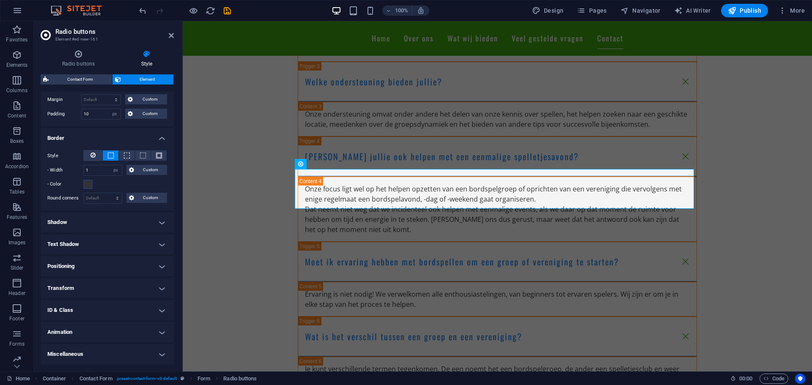
click at [91, 330] on h4 "Animation" at bounding box center [107, 332] width 133 height 20
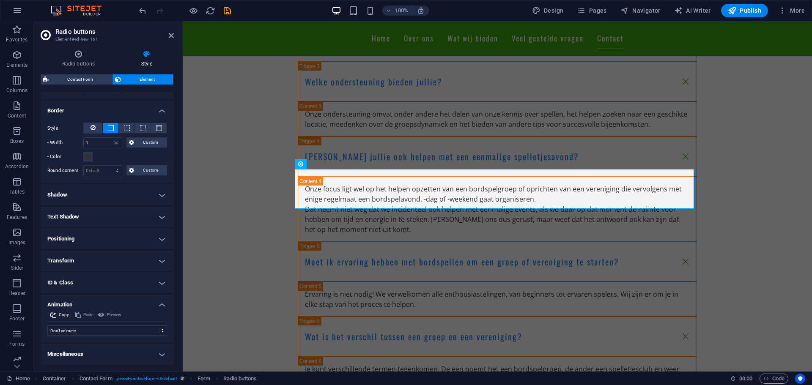
click at [97, 282] on h4 "ID & Class" at bounding box center [107, 283] width 133 height 20
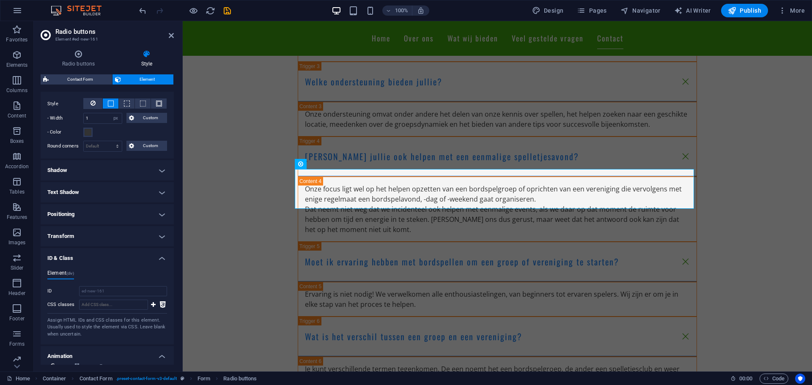
click at [74, 255] on h4 "ID & Class" at bounding box center [107, 255] width 133 height 15
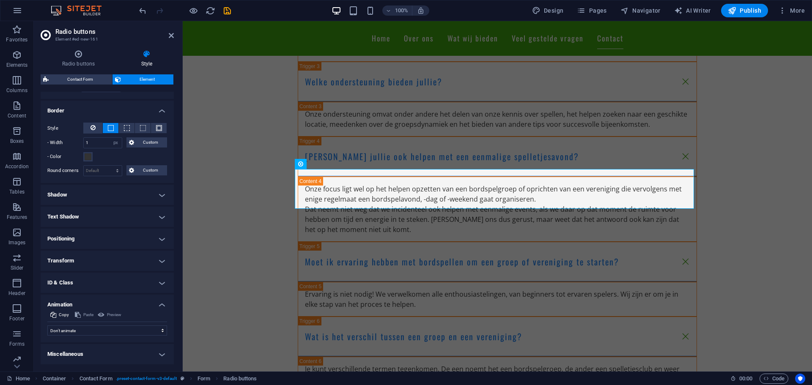
click at [86, 261] on h4 "Transform" at bounding box center [107, 261] width 133 height 20
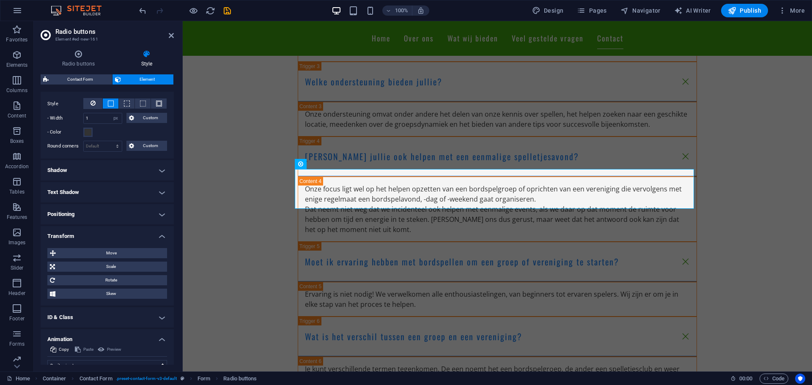
click at [81, 211] on h4 "Positioning" at bounding box center [107, 214] width 133 height 20
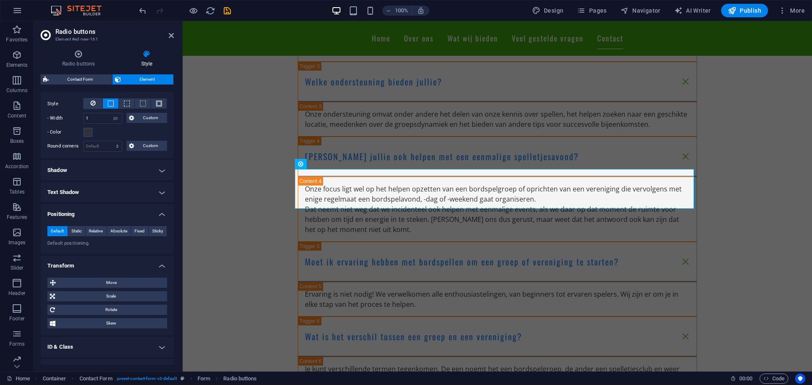
click at [79, 195] on h4 "Text Shadow" at bounding box center [107, 192] width 133 height 20
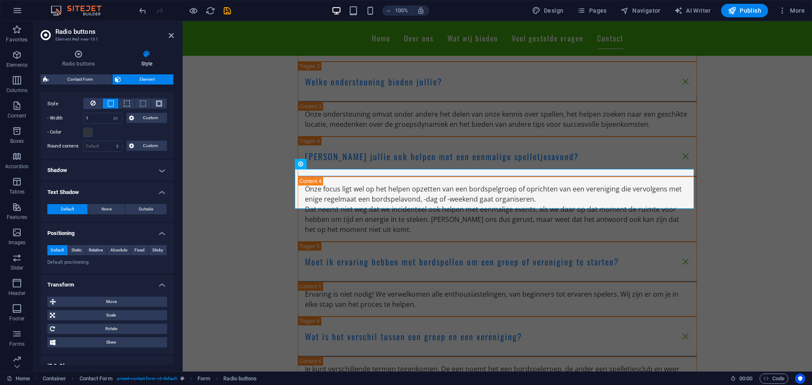
click at [79, 173] on h4 "Shadow" at bounding box center [107, 170] width 133 height 20
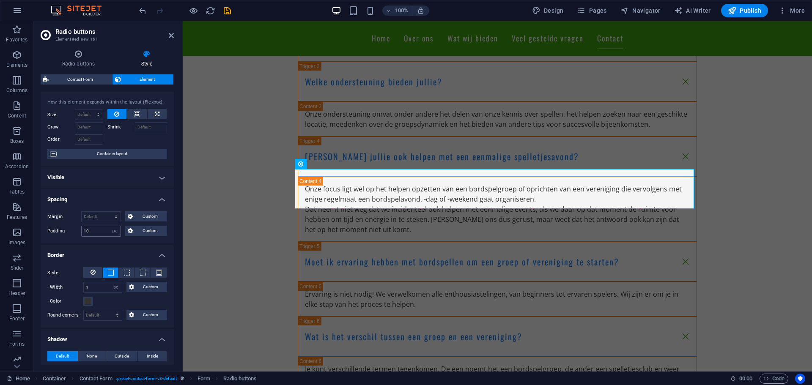
scroll to position [0, 0]
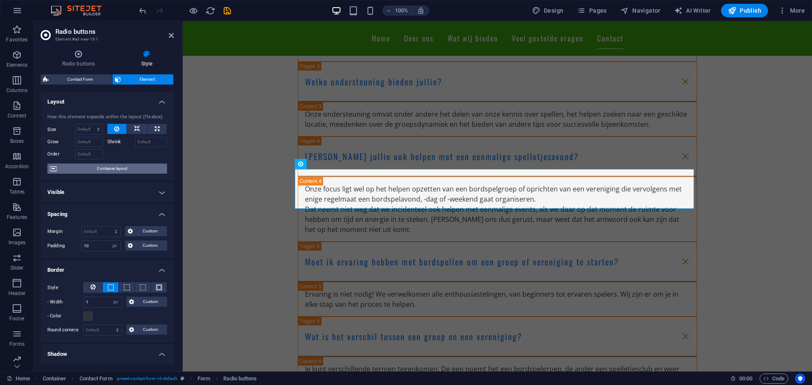
click at [114, 165] on span "Container layout" at bounding box center [111, 169] width 105 height 10
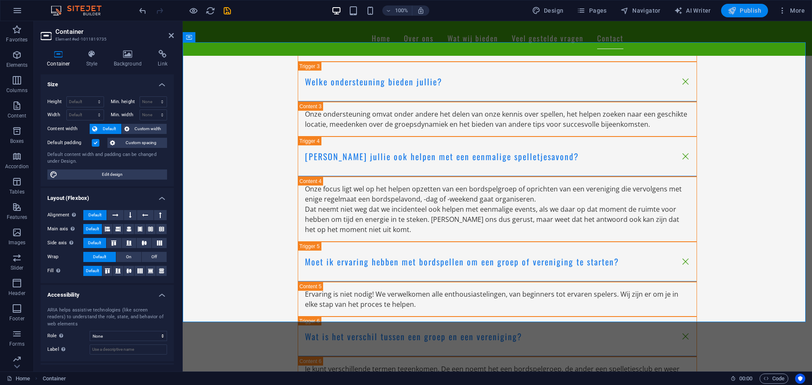
click at [741, 13] on span "Publish" at bounding box center [744, 10] width 33 height 8
